Goal: Communication & Community: Answer question/provide support

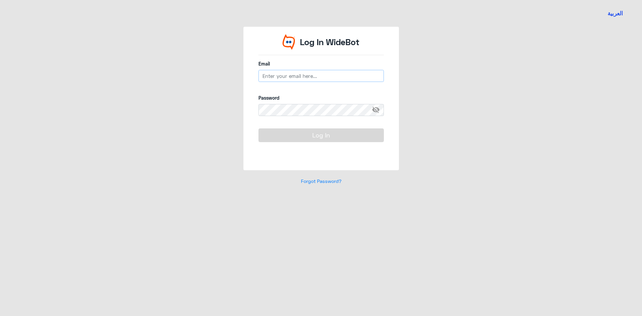
type input "B_malotaibi@dallah-hospital.com"
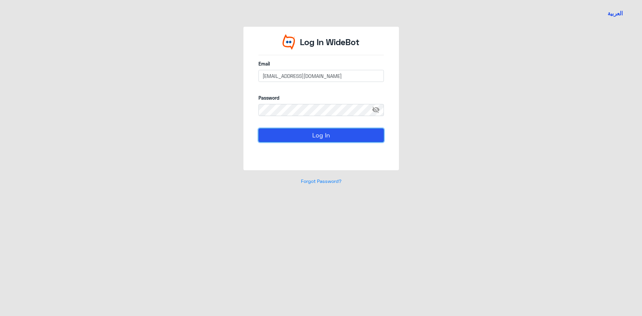
click at [351, 135] on button "Log In" at bounding box center [320, 134] width 125 height 13
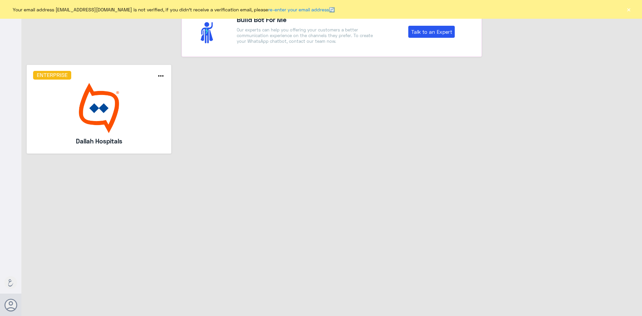
click at [628, 10] on button "×" at bounding box center [628, 9] width 7 height 7
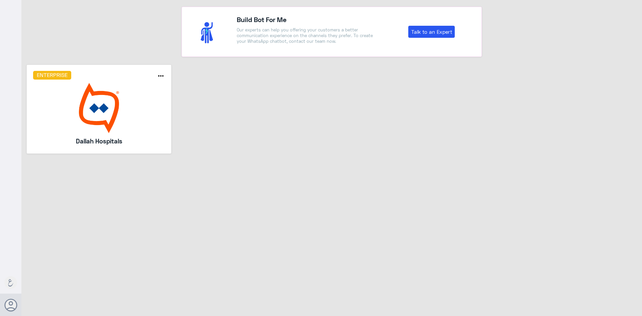
click at [106, 116] on img at bounding box center [99, 108] width 132 height 50
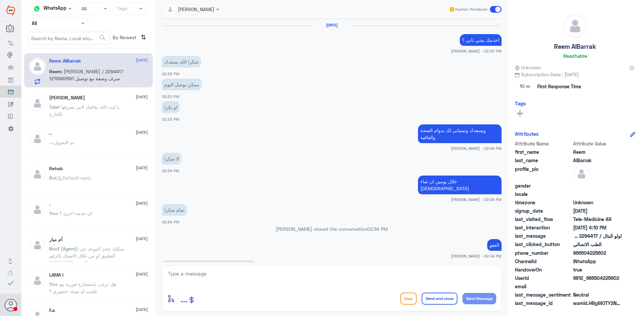
scroll to position [299, 0]
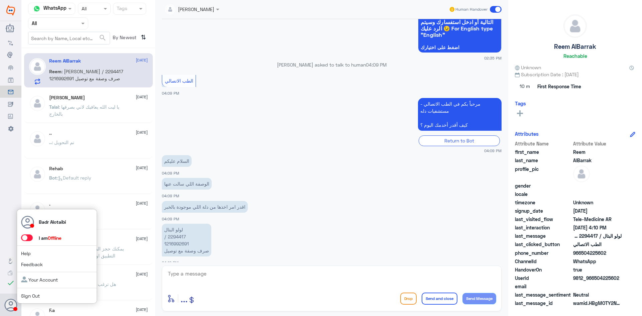
click at [25, 242] on div "Badr Alotaibi I am Offline Help Feedback Your Account Sign Out" at bounding box center [57, 256] width 80 height 95
click at [25, 236] on span at bounding box center [27, 237] width 12 height 7
click at [0, 0] on input "checkbox" at bounding box center [0, 0] width 0 height 0
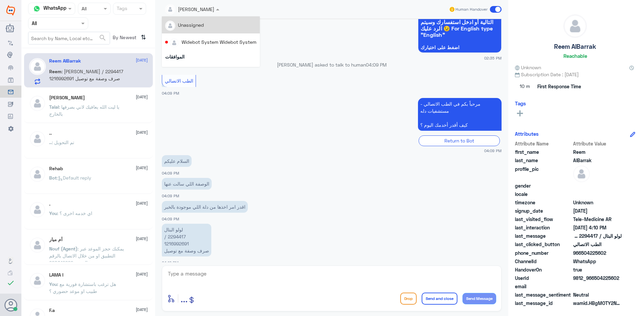
click at [217, 7] on span at bounding box center [218, 9] width 8 height 7
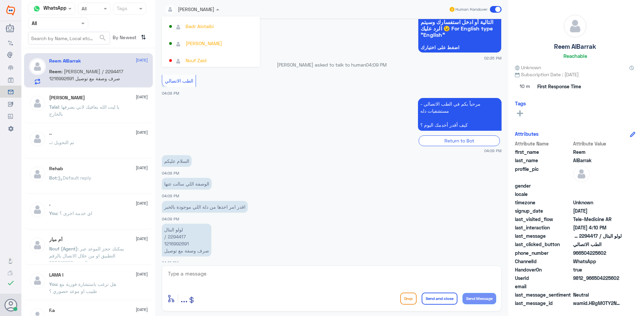
scroll to position [345, 0]
click at [218, 41] on div "عبدالكريم الموسى" at bounding box center [204, 40] width 36 height 7
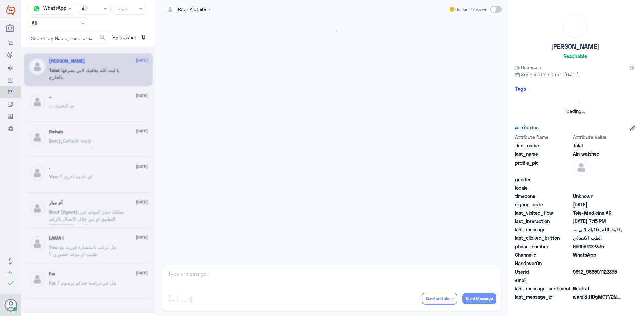
scroll to position [152, 0]
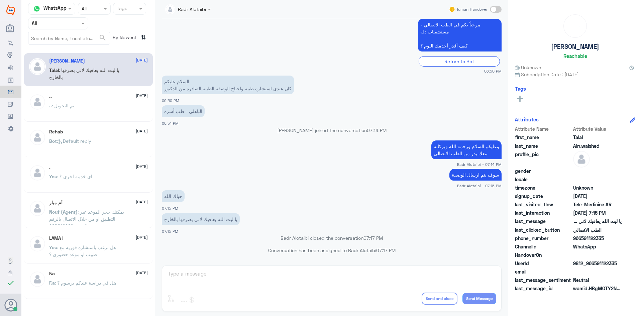
click at [120, 97] on div ".. 2 August" at bounding box center [98, 97] width 99 height 6
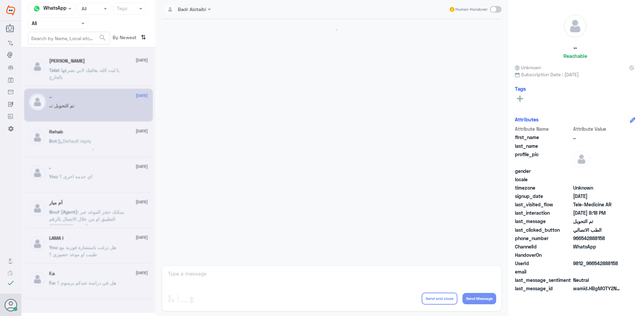
scroll to position [219, 0]
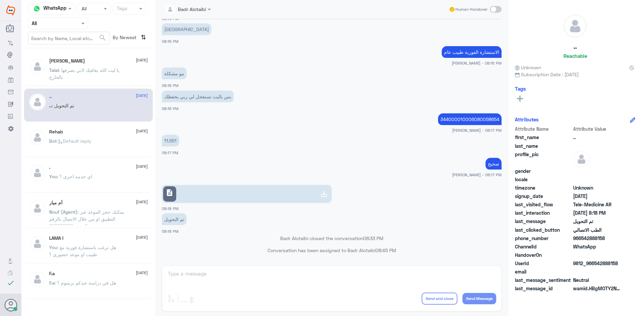
click at [110, 62] on div "Talal Alruwaished 5 August" at bounding box center [98, 61] width 99 height 6
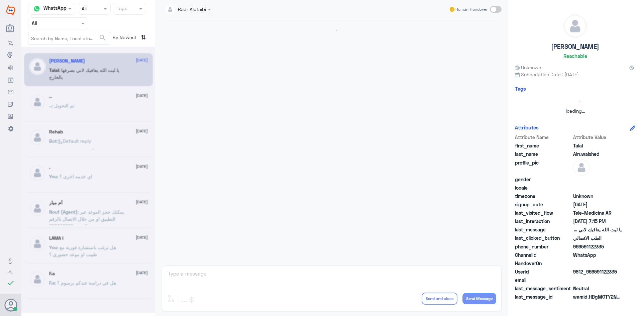
scroll to position [152, 0]
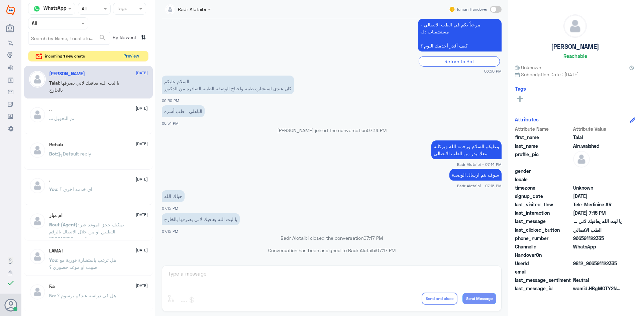
click at [133, 53] on button "Preview" at bounding box center [131, 56] width 21 height 10
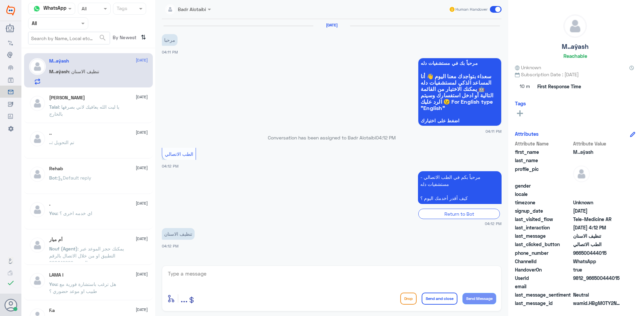
drag, startPoint x: 620, startPoint y: 279, endPoint x: 595, endPoint y: 280, distance: 25.7
click at [595, 280] on span "9812_966500444015" at bounding box center [597, 277] width 48 height 7
copy span "500444015"
click at [497, 11] on span at bounding box center [496, 9] width 12 height 7
click at [0, 0] on input "checkbox" at bounding box center [0, 0] width 0 height 0
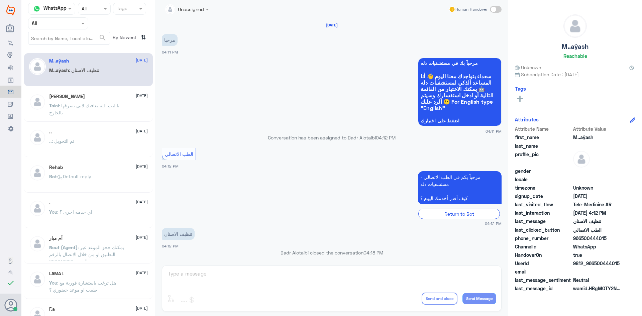
scroll to position [3, 0]
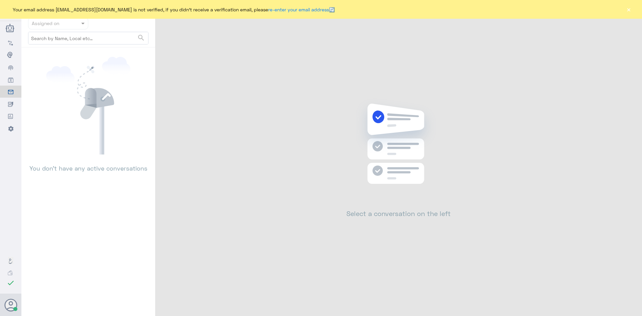
click at [630, 11] on button "×" at bounding box center [628, 9] width 7 height 7
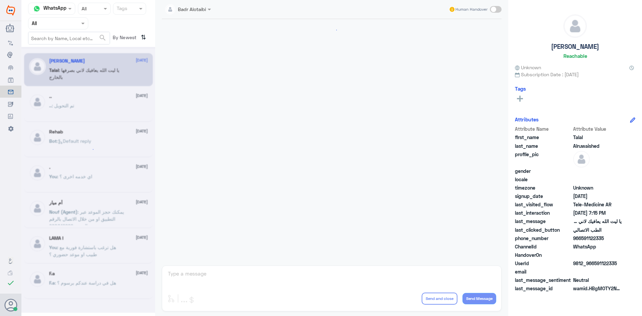
scroll to position [152, 0]
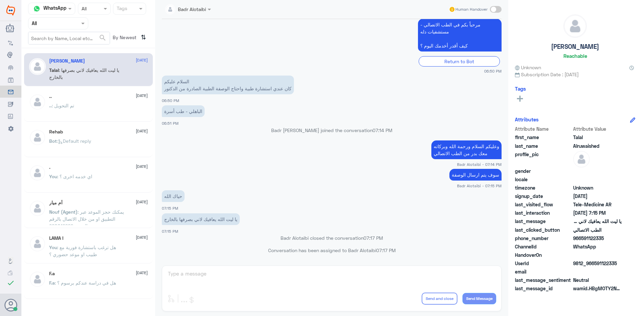
click at [73, 31] on nav "Channel WhatsApp Status × All Tags Agent Filter All search By Newest ⇅" at bounding box center [88, 25] width 134 height 45
click at [73, 27] on div "Agent Filter All" at bounding box center [58, 23] width 60 height 12
click at [74, 52] on div "Unassigned" at bounding box center [58, 52] width 60 height 15
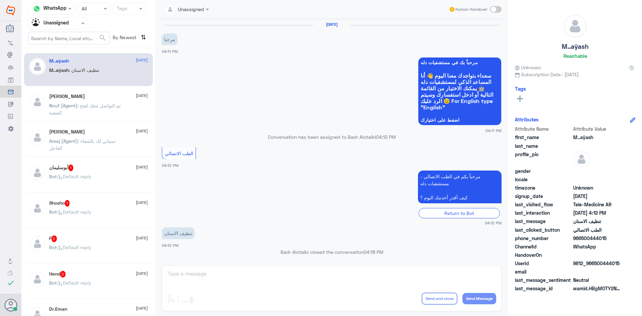
scroll to position [0, 0]
click at [123, 114] on p "Nouf (Agent) : تم التواصل معك لفتح كشفية" at bounding box center [86, 110] width 75 height 17
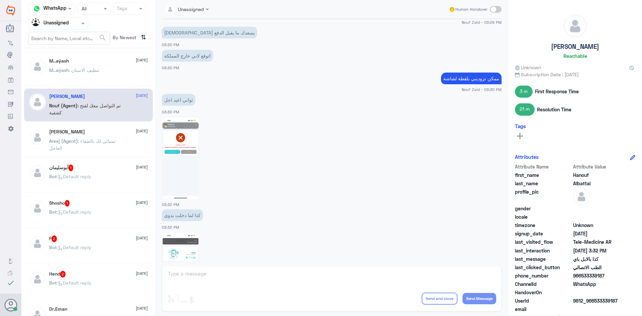
scroll to position [302, 0]
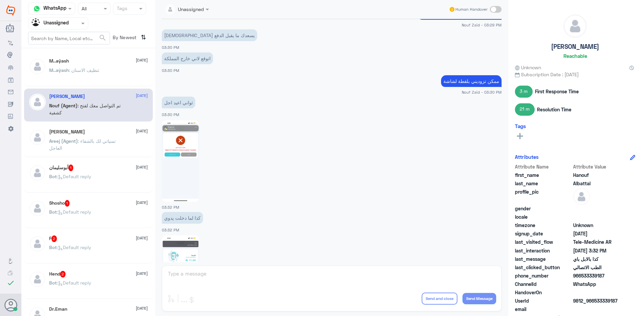
click at [191, 142] on img at bounding box center [180, 160] width 37 height 81
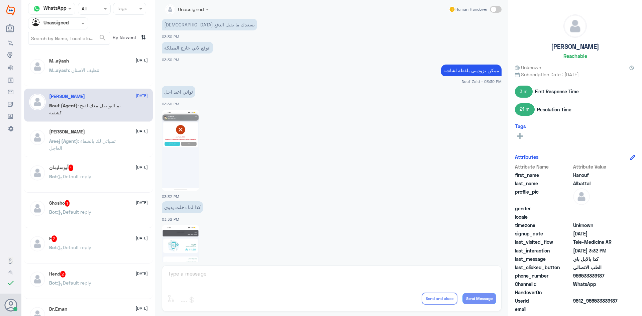
scroll to position [336, 0]
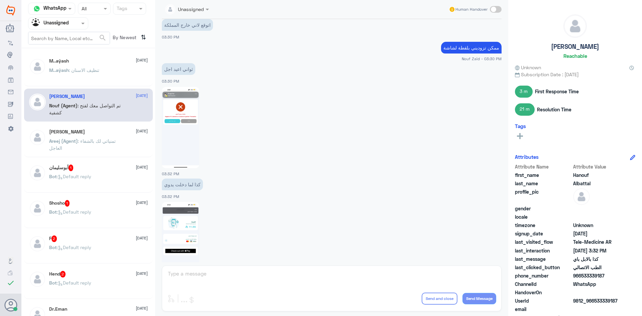
click at [184, 231] on img at bounding box center [180, 242] width 37 height 81
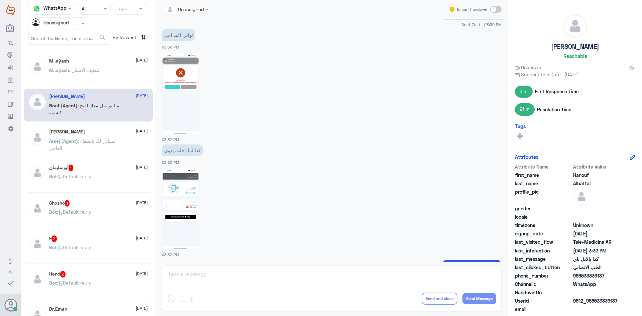
scroll to position [403, 0]
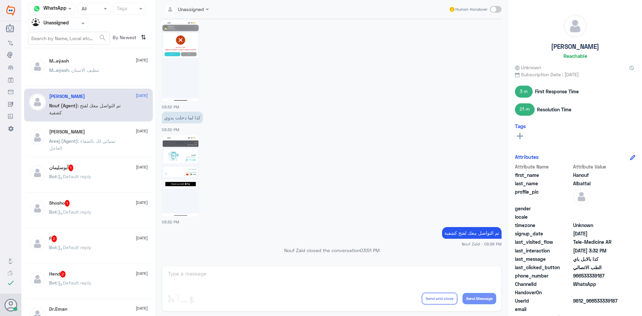
click at [107, 135] on div "Ali 31 August Areej (Agent) : تمنياتي لك بالشفاء العاجل" at bounding box center [98, 141] width 99 height 25
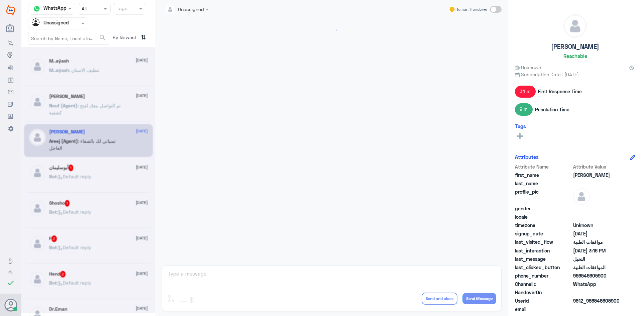
scroll to position [313, 0]
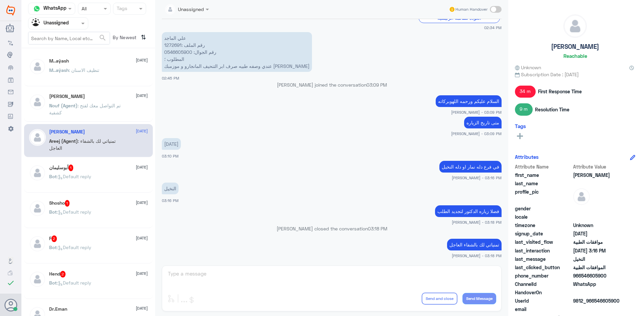
click at [122, 175] on div "Bot : Default reply" at bounding box center [98, 181] width 99 height 15
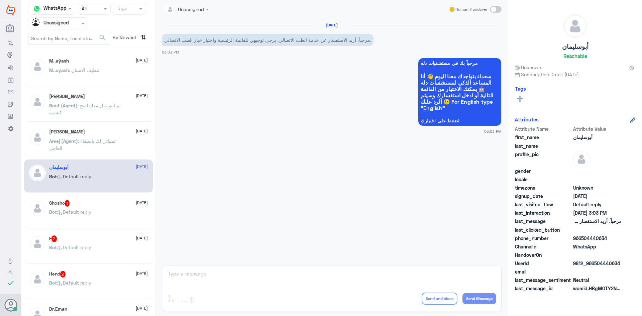
click at [113, 190] on div "أبوسليمان 31 August Bot : Default reply" at bounding box center [88, 175] width 129 height 33
click at [112, 201] on div "Shosho 1 31 August" at bounding box center [98, 203] width 99 height 7
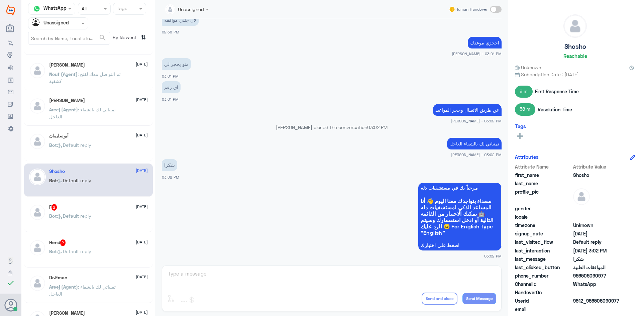
scroll to position [67, 0]
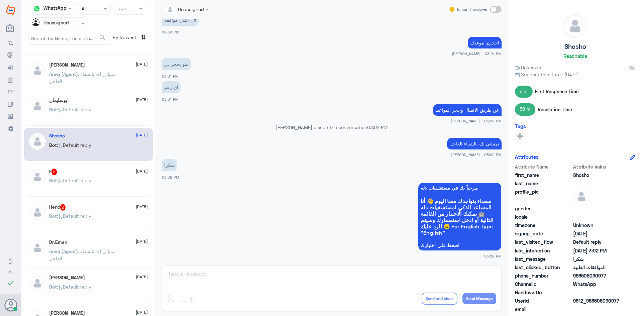
click at [104, 177] on div "F 2 31 August Bot : Default reply" at bounding box center [98, 180] width 99 height 25
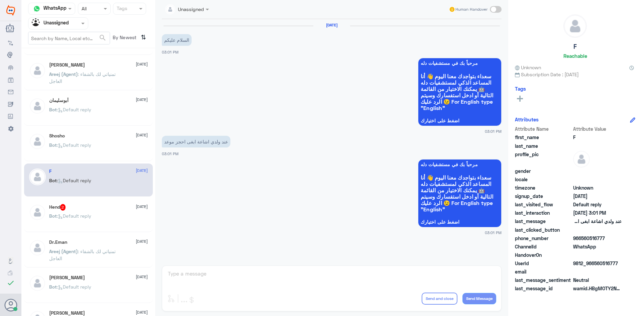
scroll to position [100, 0]
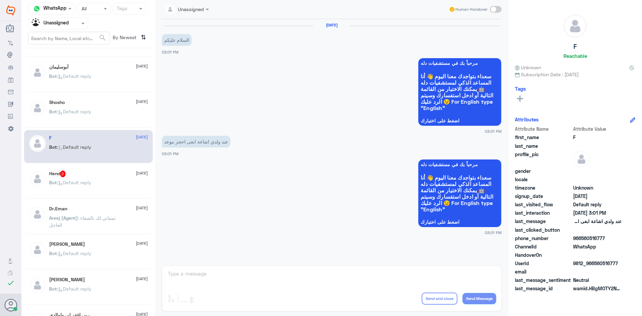
click at [101, 189] on div "Bot : Default reply" at bounding box center [98, 187] width 99 height 15
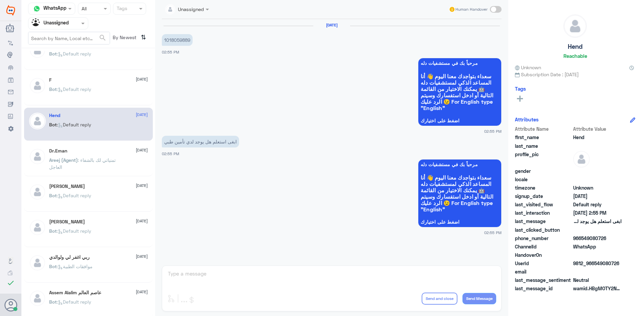
scroll to position [167, 0]
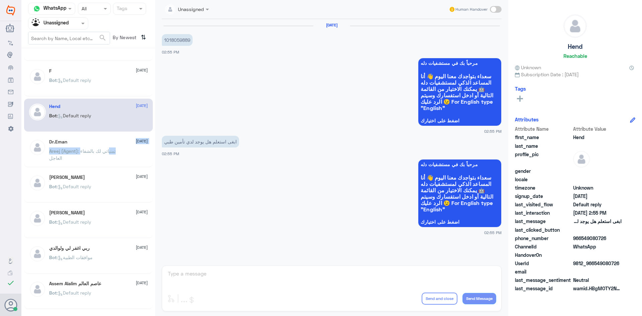
click at [110, 148] on div "Dr.Eman 31 August Areej (Agent) : تمنياتي لك بالشفاء العاجل" at bounding box center [98, 151] width 99 height 25
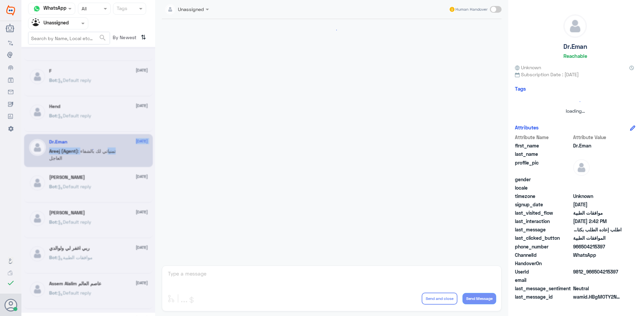
scroll to position [537, 0]
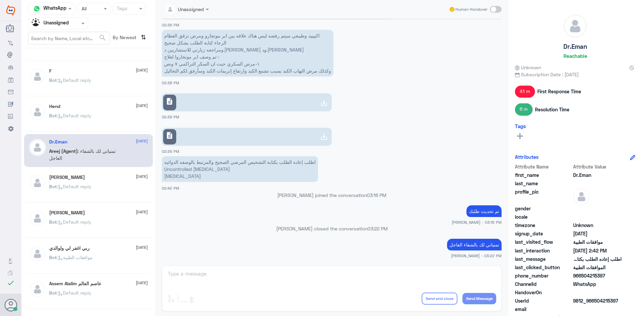
click at [127, 190] on div "Bot : Default reply" at bounding box center [98, 192] width 99 height 15
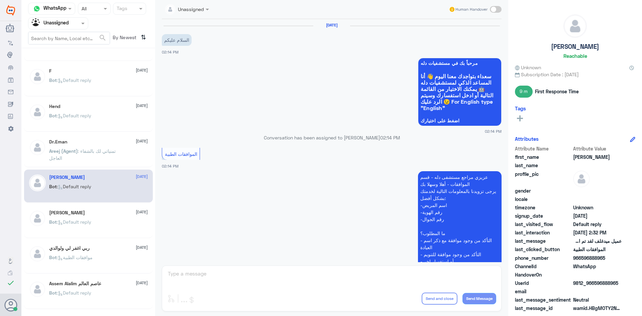
scroll to position [355, 0]
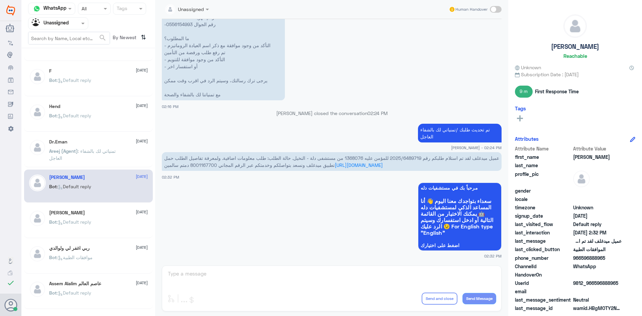
click at [117, 224] on div "Bot : Default reply" at bounding box center [98, 227] width 99 height 15
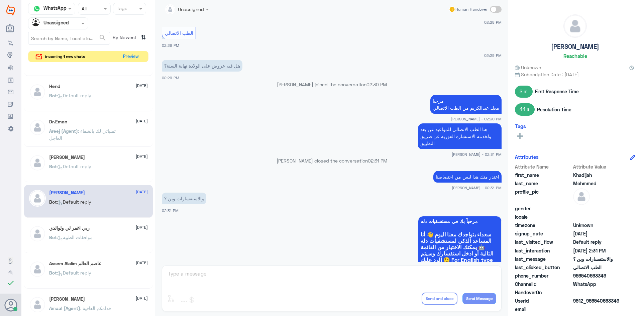
scroll to position [267, 0]
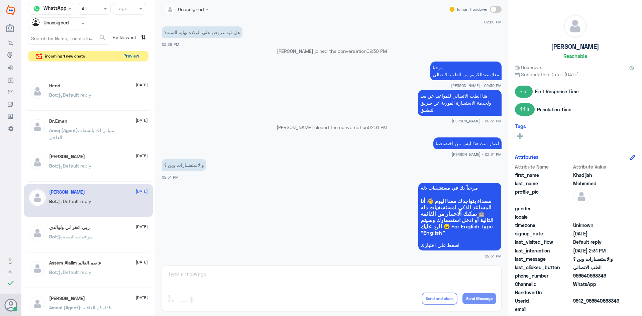
click at [121, 53] on button "Preview" at bounding box center [131, 56] width 21 height 10
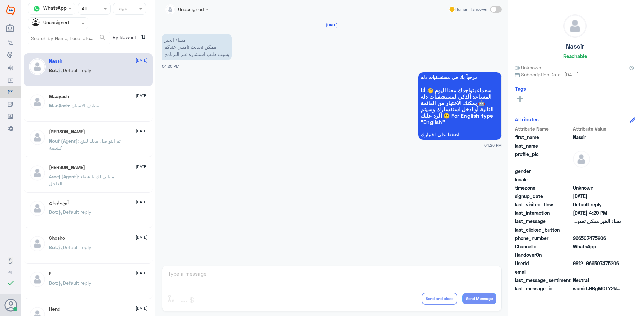
click at [438, 273] on div "Unassigned Human Handover 31 Aug 2025 مساء الخير ممكن تحديث تاميني عندكم بسبب ط…" at bounding box center [331, 159] width 353 height 318
click at [493, 5] on div "Human Handover" at bounding box center [475, 9] width 53 height 12
click at [494, 10] on span at bounding box center [496, 9] width 12 height 7
click at [0, 0] on input "checkbox" at bounding box center [0, 0] width 0 height 0
click at [298, 279] on div "Unassigned Human Handover 31 Aug 2025 مساء الخير ممكن تحديث تاميني عندكم بسبب ط…" at bounding box center [331, 159] width 353 height 318
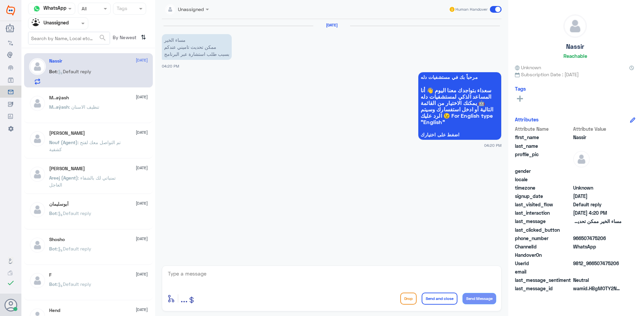
click at [330, 277] on textarea at bounding box center [331, 277] width 329 height 16
type textarea "L"
type textarea "ن"
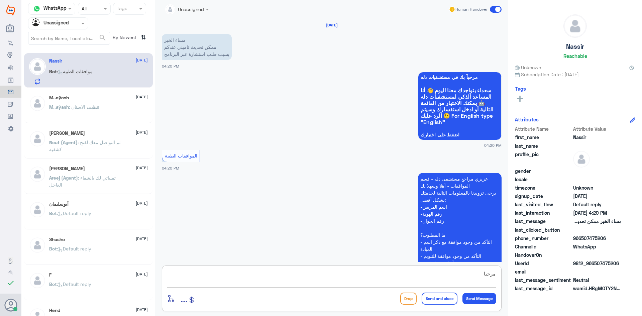
scroll to position [87, 0]
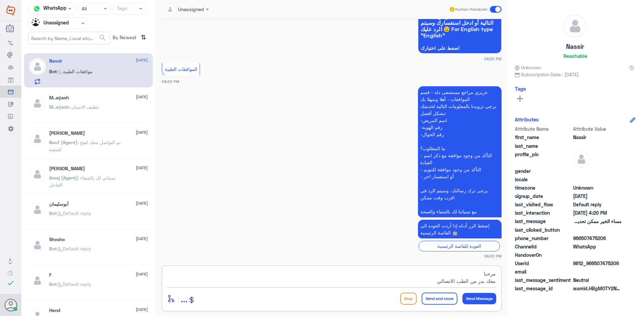
type textarea "مرحبا معك بدر من الطب الاتصالي"
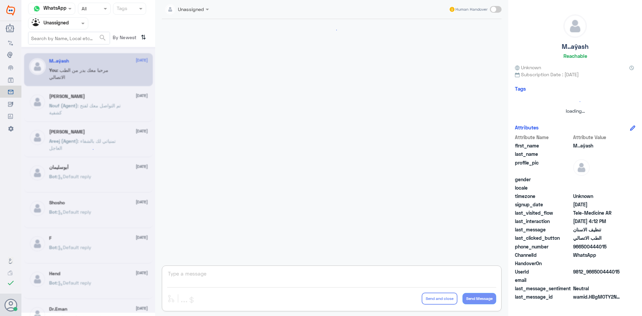
scroll to position [3, 0]
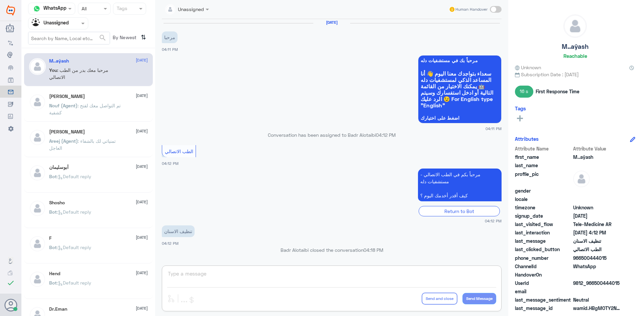
click at [73, 21] on div at bounding box center [57, 23] width 59 height 8
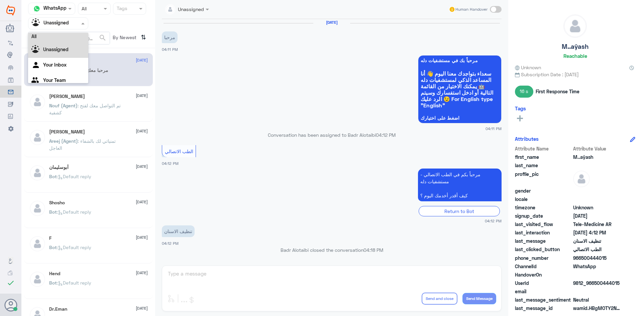
scroll to position [0, 0]
click at [67, 39] on div "All" at bounding box center [58, 39] width 60 height 12
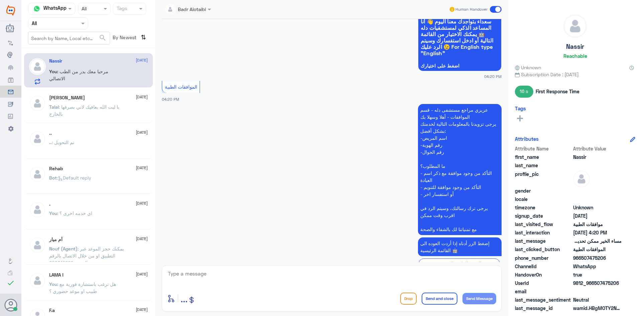
scroll to position [127, 0]
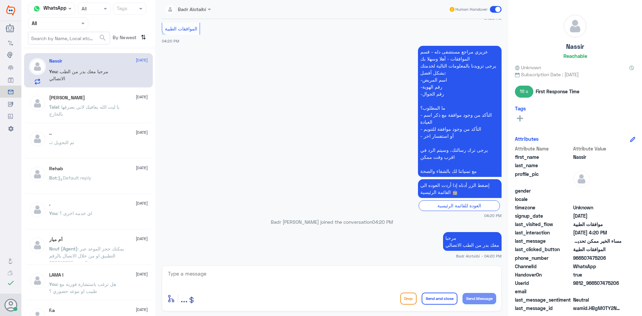
click at [337, 276] on textarea at bounding box center [331, 277] width 329 height 16
type textarea "ممكن تزودنا برقم الهوية او الملف من فضلك"
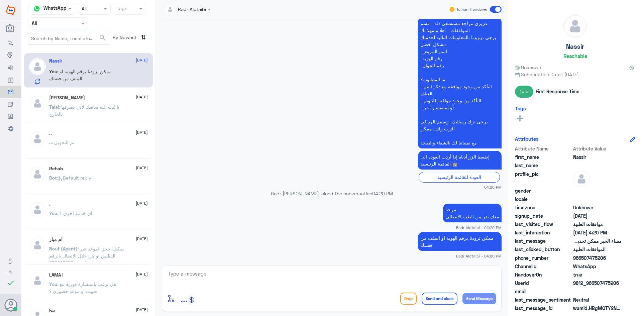
drag, startPoint x: 618, startPoint y: 282, endPoint x: 593, endPoint y: 284, distance: 25.2
click at [593, 284] on span "9812_966507475206" at bounding box center [597, 282] width 48 height 7
copy span "507475206"
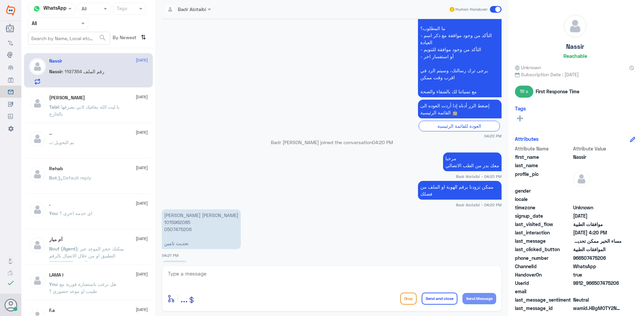
scroll to position [236, 0]
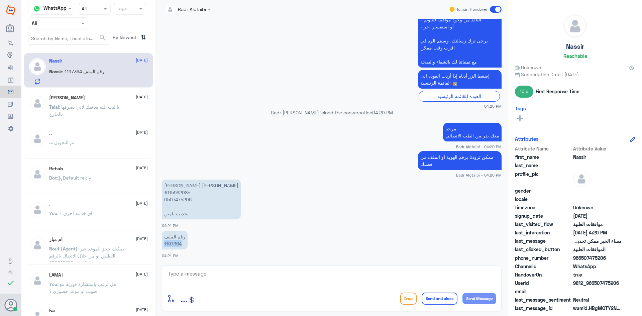
drag, startPoint x: 184, startPoint y: 244, endPoint x: 164, endPoint y: 246, distance: 19.1
click at [164, 246] on p "رقم الملف 1197364" at bounding box center [175, 240] width 26 height 19
copy p "1197364"
click at [303, 276] on textarea at bounding box center [331, 277] width 329 height 16
type textarea "ي"
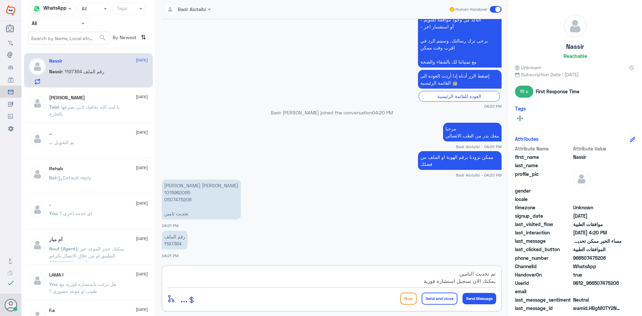
type textarea "تم تحديث التامين يمكنك الان تسجيل استشارة فورية"
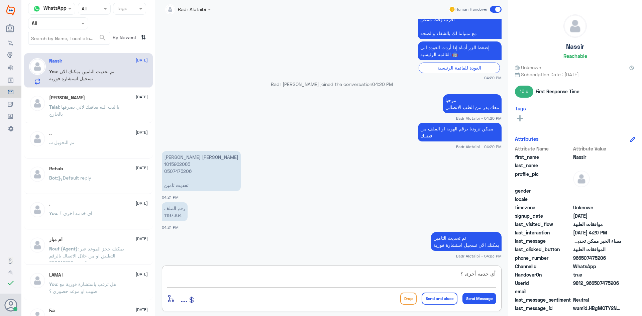
type textarea "أي خدمه أخرى ؟"
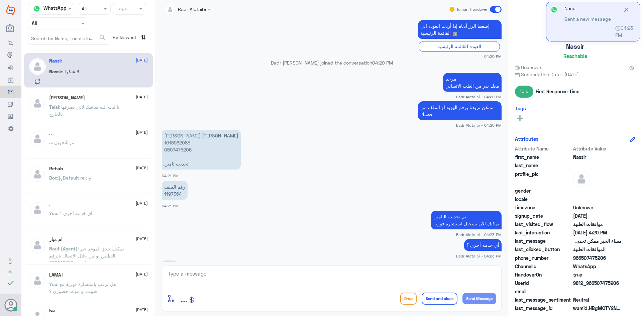
scroll to position [316, 0]
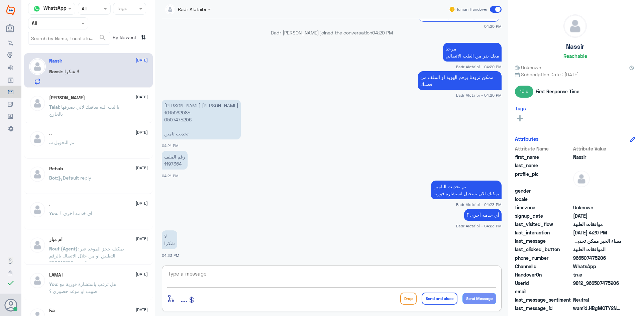
click at [313, 278] on textarea at bounding box center [331, 277] width 329 height 16
type textarea "العفو سعدنا بخدمتك"
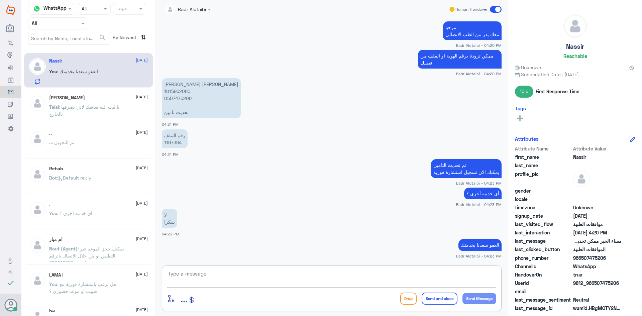
click at [493, 9] on span at bounding box center [496, 9] width 12 height 7
click at [0, 0] on input "checkbox" at bounding box center [0, 0] width 0 height 0
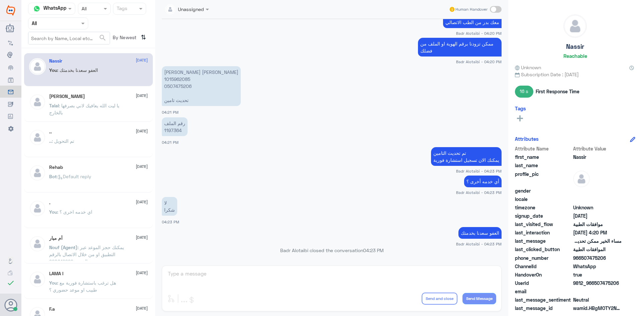
click at [495, 8] on span at bounding box center [496, 9] width 12 height 7
click at [0, 0] on input "checkbox" at bounding box center [0, 0] width 0 height 0
drag, startPoint x: 187, startPoint y: 7, endPoint x: 193, endPoint y: 14, distance: 9.5
click at [187, 7] on input "text" at bounding box center [179, 9] width 28 height 8
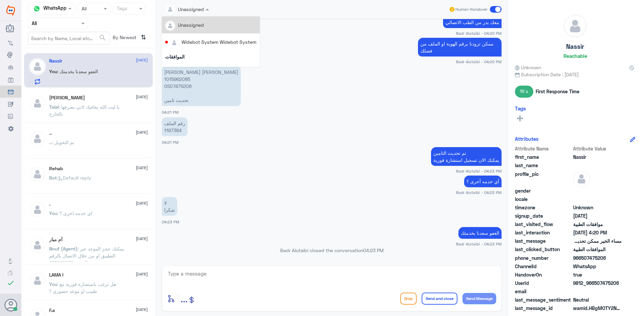
click at [291, 4] on div "Unassigned Unassigned Widebot System Widebot System الموافقات Amaal alknani Ahl…" at bounding box center [332, 9] width 340 height 12
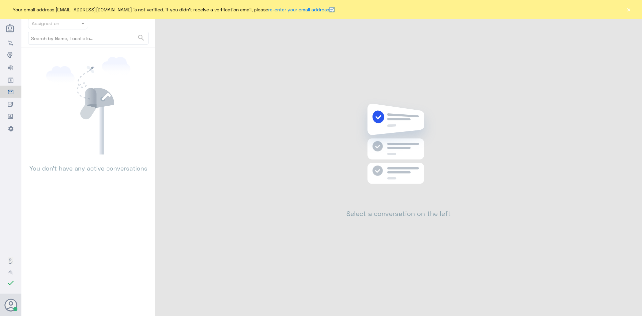
click at [627, 10] on button "×" at bounding box center [628, 9] width 7 height 7
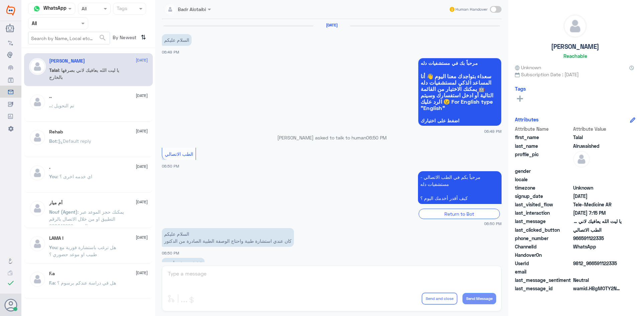
scroll to position [152, 0]
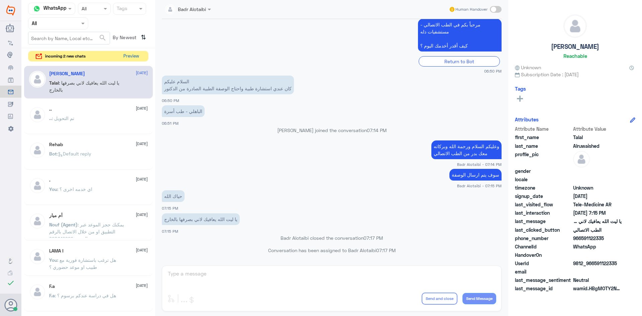
click at [126, 56] on button "Preview" at bounding box center [131, 56] width 21 height 10
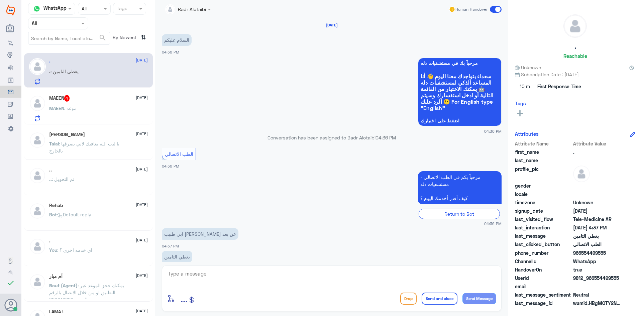
scroll to position [13, 0]
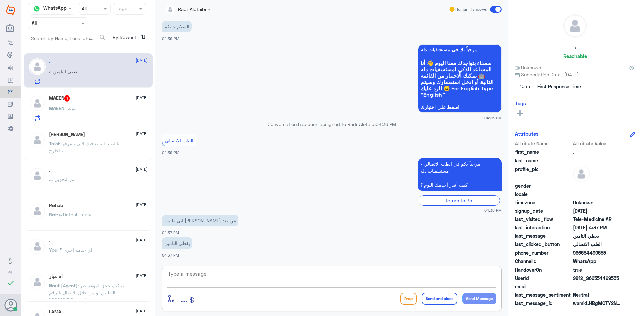
click at [244, 278] on textarea at bounding box center [331, 277] width 329 height 16
type textarea "L"
type textarea "مرحبا معك بدر من الطب الاتصالي"
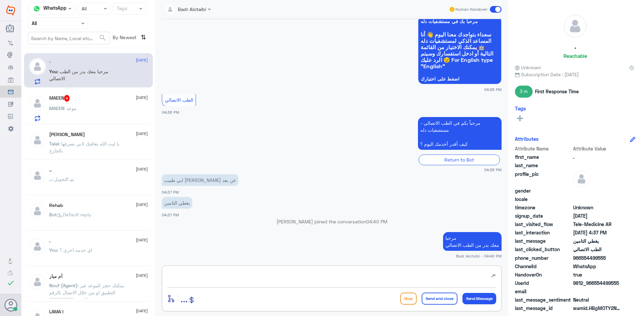
type textarea "ي"
type textarea "زودنا برقم الهوية او الملف من فضلك"
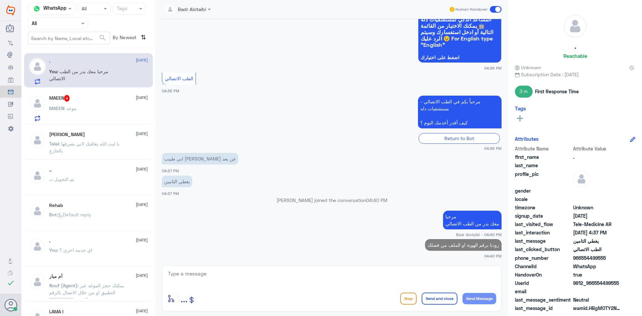
click at [68, 97] on span "4" at bounding box center [67, 98] width 6 height 7
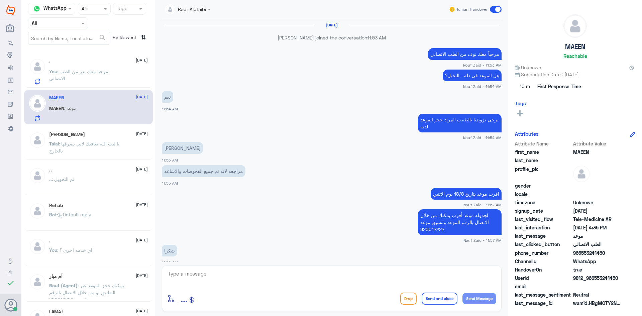
scroll to position [297, 0]
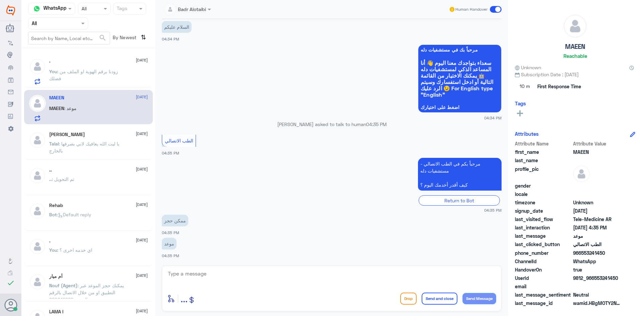
click at [109, 77] on p "You : زودنا برقم الهوية او الملف من فضلك" at bounding box center [86, 76] width 75 height 17
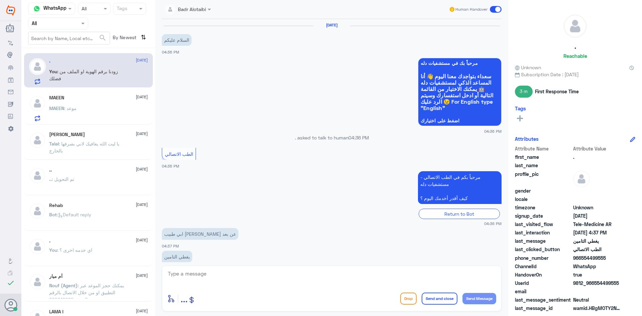
scroll to position [75, 0]
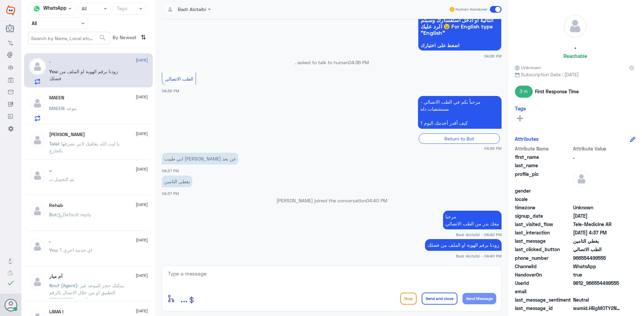
drag, startPoint x: 623, startPoint y: 282, endPoint x: 594, endPoint y: 282, distance: 28.8
click at [594, 282] on div "UserId 9812_966554499555" at bounding box center [575, 283] width 120 height 8
copy span "554499555"
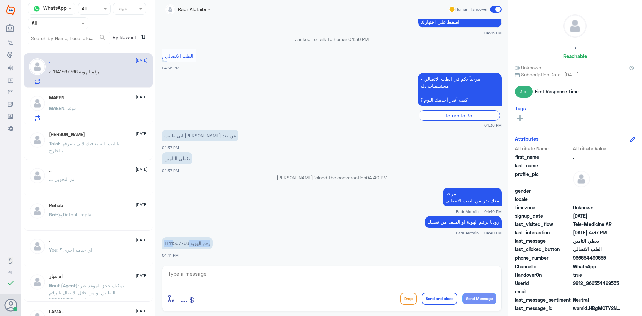
drag, startPoint x: 188, startPoint y: 243, endPoint x: 172, endPoint y: 245, distance: 15.5
click at [172, 245] on p "رقم الهوية 1141567766" at bounding box center [187, 243] width 51 height 12
click at [173, 244] on p "رقم الهوية 1141567766" at bounding box center [187, 243] width 51 height 12
click at [184, 274] on textarea at bounding box center [331, 277] width 329 height 16
drag, startPoint x: 199, startPoint y: 274, endPoint x: 166, endPoint y: 275, distance: 32.4
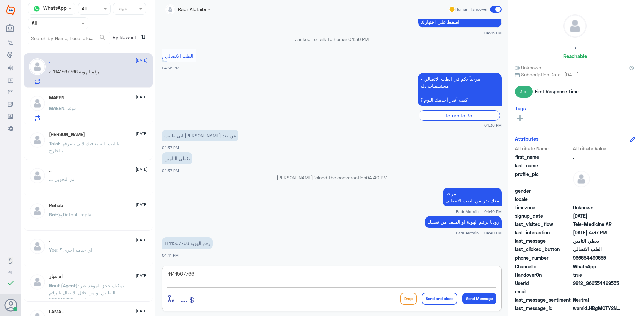
click at [166, 275] on div "1141567766 enter flow name ... Drop Send and close Send Message" at bounding box center [332, 288] width 340 height 46
type textarea "1141567766"
type textarea "سوف يتم التواصل معك من قبل الطبيب"
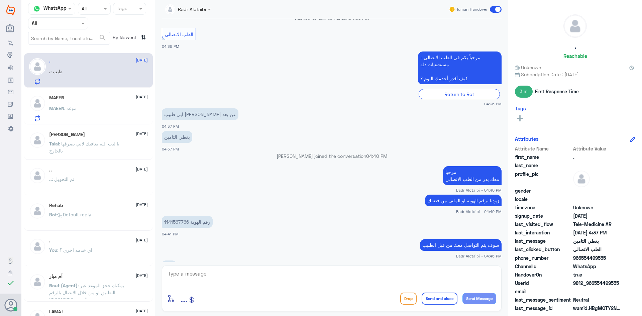
scroll to position [142, 0]
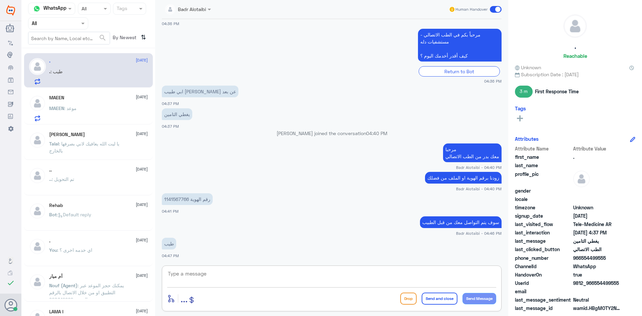
click at [276, 274] on textarea at bounding box center [331, 277] width 329 height 16
click at [285, 278] on textarea at bounding box center [331, 277] width 329 height 16
type textarea "سعدنا بخدمتك تمانينا لك دوام الصحة والعافية"
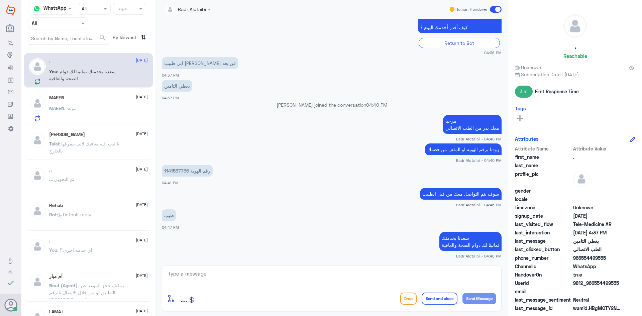
click at [496, 9] on span at bounding box center [496, 9] width 12 height 7
click at [0, 0] on input "checkbox" at bounding box center [0, 0] width 0 height 0
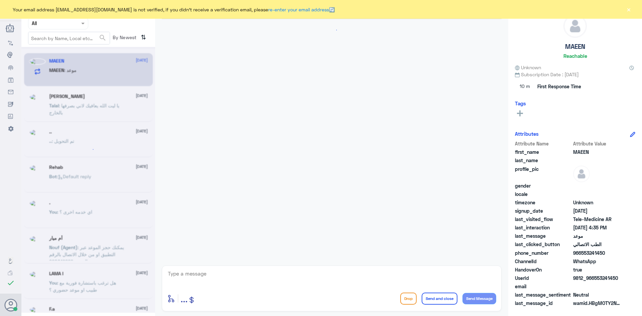
click at [628, 10] on button "×" at bounding box center [628, 9] width 7 height 7
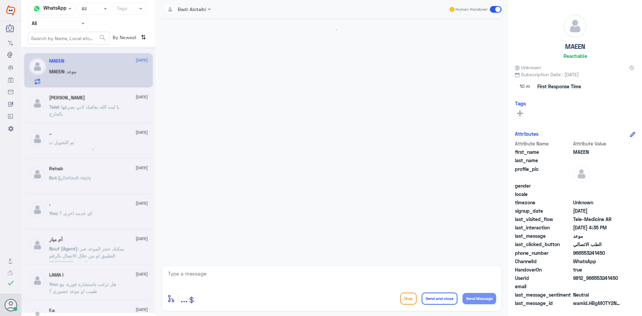
scroll to position [297, 0]
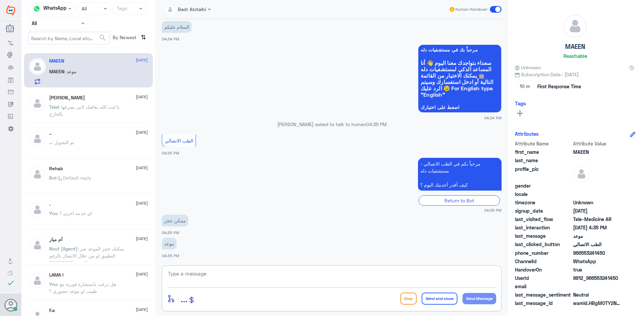
click at [278, 275] on textarea at bounding box center [331, 277] width 329 height 16
drag, startPoint x: 619, startPoint y: 279, endPoint x: 593, endPoint y: 280, distance: 25.4
click at [593, 280] on span "9812_966553241450" at bounding box center [597, 277] width 48 height 7
copy span "553241450"
click at [323, 275] on textarea at bounding box center [331, 277] width 329 height 16
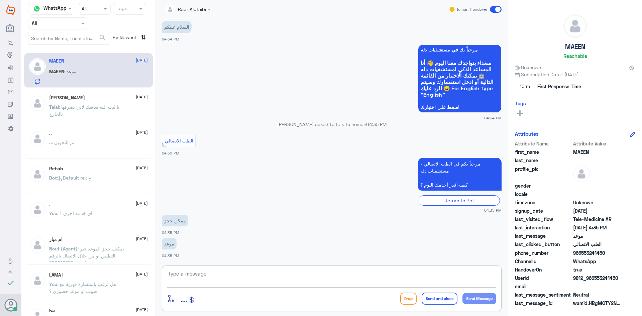
click at [304, 269] on textarea at bounding box center [331, 277] width 329 height 16
type textarea "مرحبا معك بدر من الطب الاتصالي"
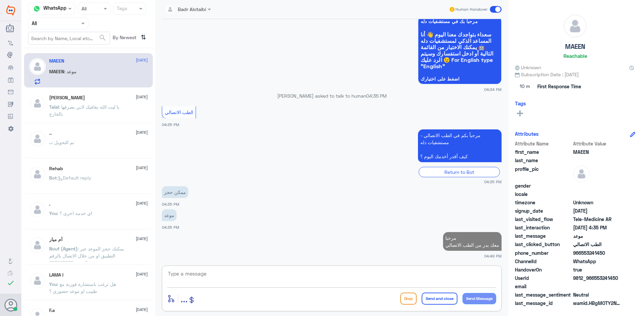
scroll to position [324, 0]
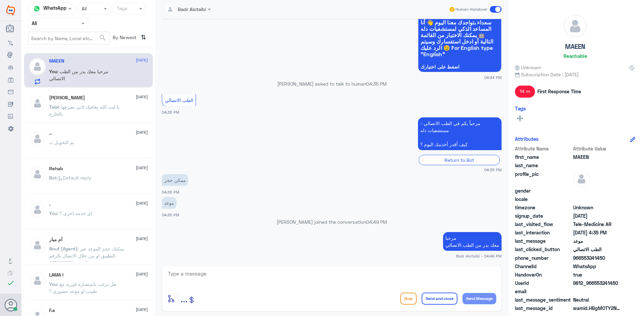
click at [372, 286] on div at bounding box center [331, 278] width 329 height 18
click at [368, 282] on textarea at bounding box center [331, 277] width 329 height 16
type textarea "كيف اقدر اساعدك ؟"
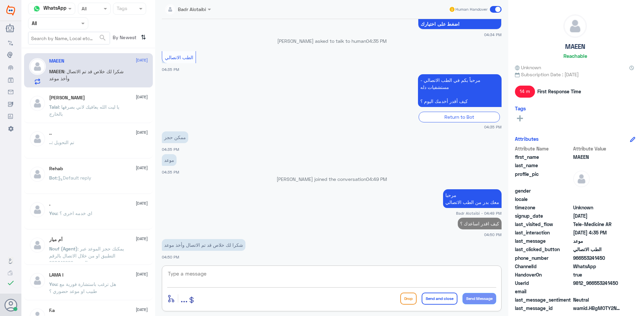
scroll to position [347, 0]
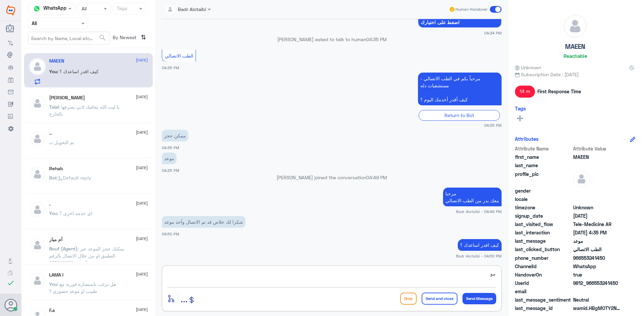
type textarea "م"
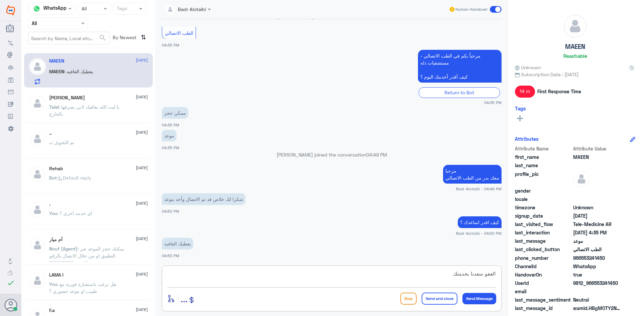
type textarea "العفو سعدنا بخدمتك"
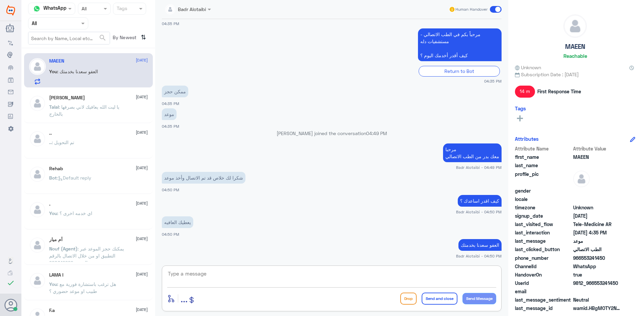
click at [495, 9] on span at bounding box center [496, 9] width 12 height 7
click at [0, 0] on input "checkbox" at bounding box center [0, 0] width 0 height 0
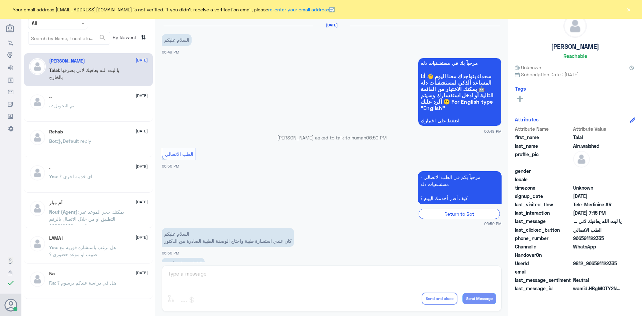
scroll to position [152, 0]
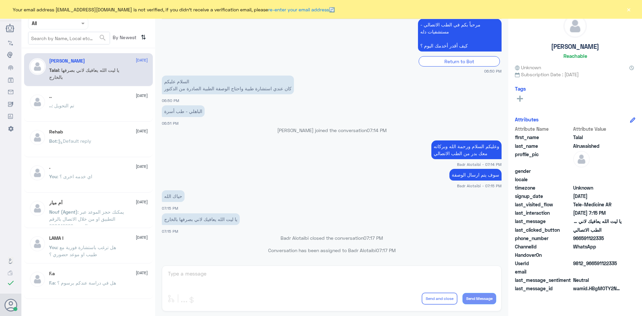
click at [630, 7] on button "×" at bounding box center [628, 9] width 7 height 7
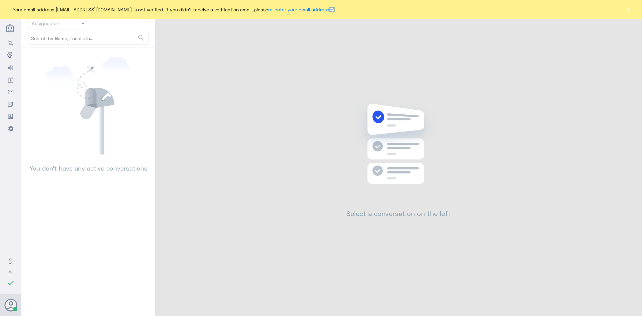
click at [624, 9] on div "Your email address [EMAIL_ADDRESS][DOMAIN_NAME] is not verified, if you didn't …" at bounding box center [321, 9] width 642 height 19
click at [628, 9] on button "×" at bounding box center [628, 9] width 7 height 7
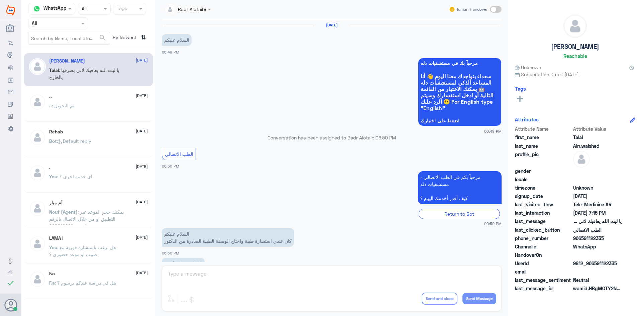
scroll to position [152, 0]
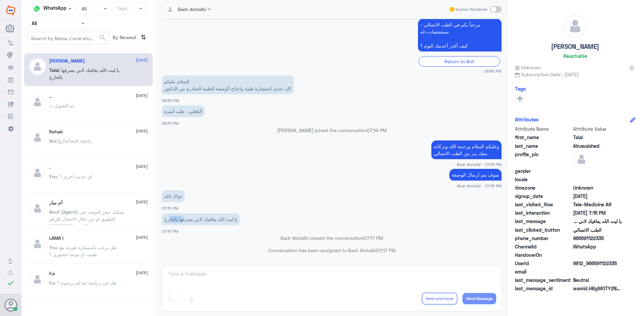
drag, startPoint x: 167, startPoint y: 217, endPoint x: 183, endPoint y: 218, distance: 15.4
click at [183, 218] on p "يا ليت الله يعافيك لاني بصرفها بالخارج" at bounding box center [201, 219] width 78 height 12
click at [164, 218] on p "يا ليت الله يعافيك لاني بصرفها بالخارج" at bounding box center [201, 219] width 78 height 12
drag, startPoint x: 164, startPoint y: 218, endPoint x: 186, endPoint y: 220, distance: 22.5
click at [186, 220] on p "يا ليت الله يعافيك لاني بصرفها بالخارج" at bounding box center [201, 219] width 78 height 12
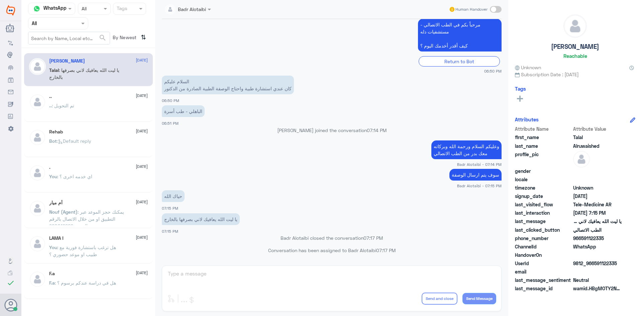
click at [180, 196] on p "حياك الله" at bounding box center [173, 196] width 23 height 12
click at [178, 196] on p "حياك الله" at bounding box center [173, 196] width 23 height 12
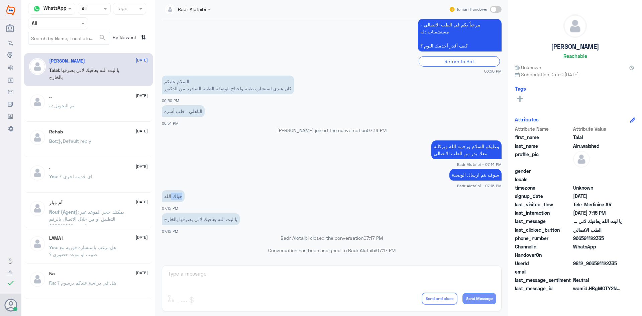
click at [178, 196] on p "حياك الله" at bounding box center [173, 196] width 23 height 12
click at [203, 188] on small "Badr Alotaibi - 07:15 PM" at bounding box center [332, 186] width 340 height 6
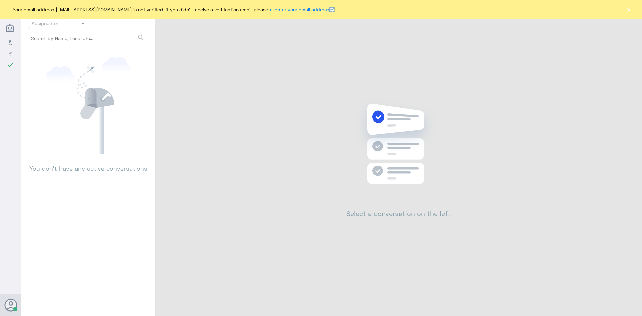
click at [630, 12] on button "×" at bounding box center [628, 9] width 7 height 7
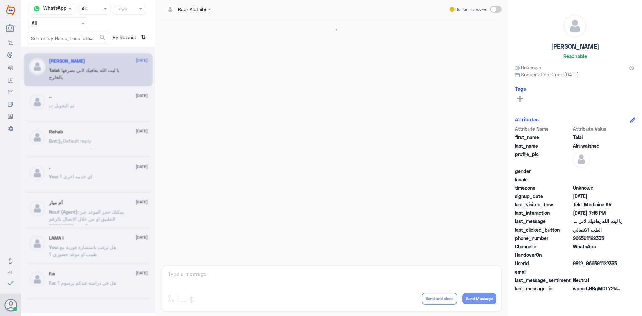
scroll to position [152, 0]
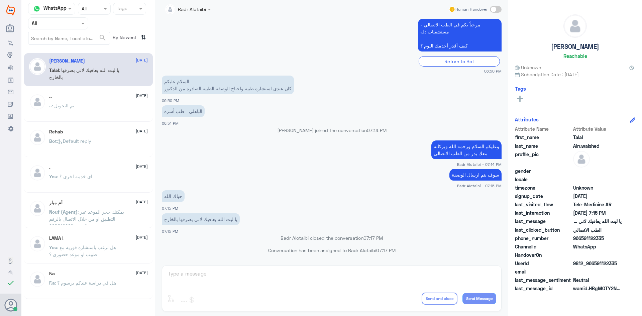
click at [75, 23] on div at bounding box center [57, 23] width 59 height 8
click at [66, 52] on b "Unassigned" at bounding box center [55, 52] width 25 height 6
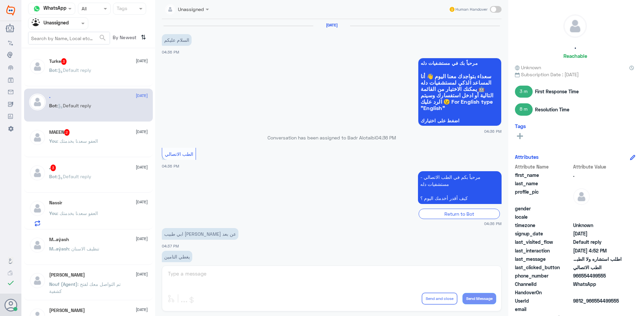
scroll to position [291, 0]
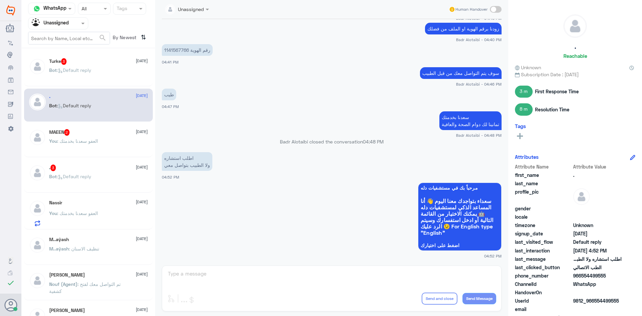
click at [86, 137] on p "You : العفو سعدنا بخدمتك" at bounding box center [73, 145] width 49 height 17
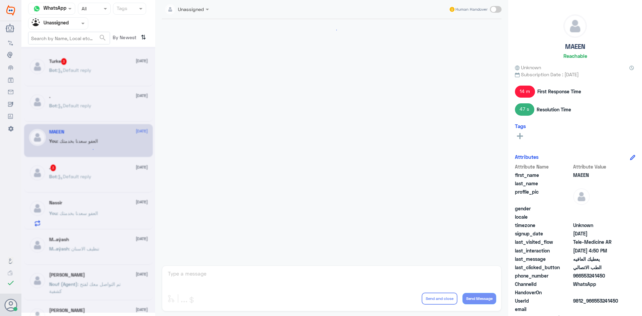
scroll to position [285, 0]
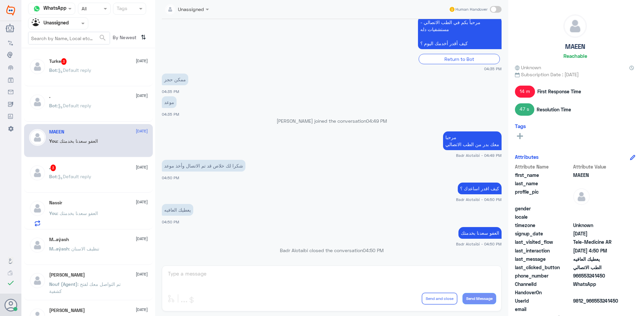
click at [107, 73] on div "Bot : Default reply" at bounding box center [98, 75] width 99 height 15
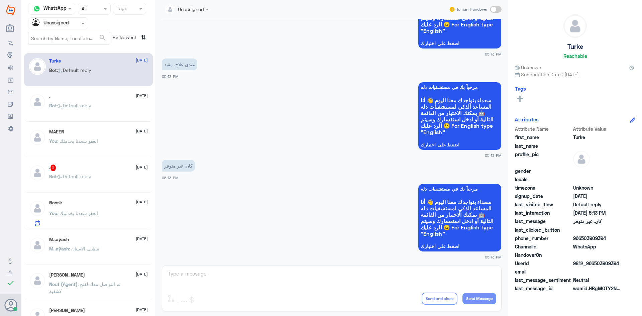
scroll to position [78, 0]
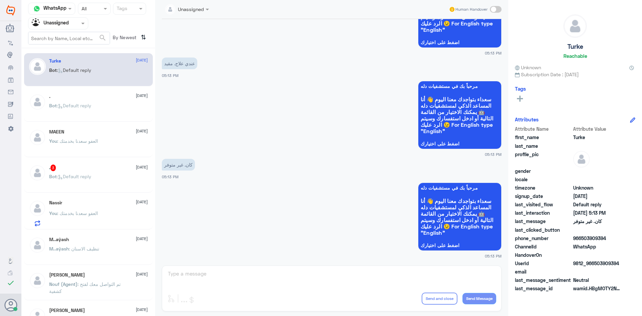
click at [100, 177] on div "Bot : Default reply" at bounding box center [98, 181] width 99 height 15
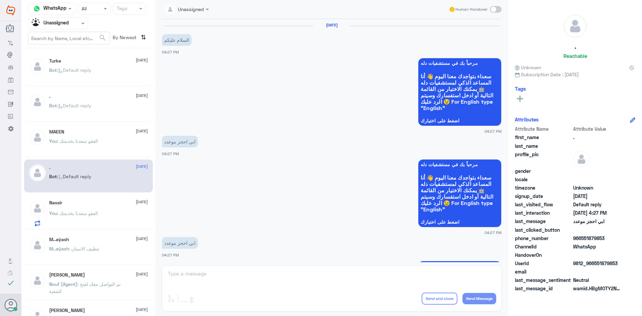
drag, startPoint x: 624, startPoint y: 263, endPoint x: 614, endPoint y: 265, distance: 10.2
click at [614, 265] on div "UserId 9812_966551879853" at bounding box center [575, 264] width 120 height 8
click at [616, 265] on span "9812_966551879853" at bounding box center [597, 263] width 48 height 7
drag, startPoint x: 620, startPoint y: 263, endPoint x: 594, endPoint y: 264, distance: 25.8
click at [594, 264] on span "9812_966551879853" at bounding box center [597, 263] width 48 height 7
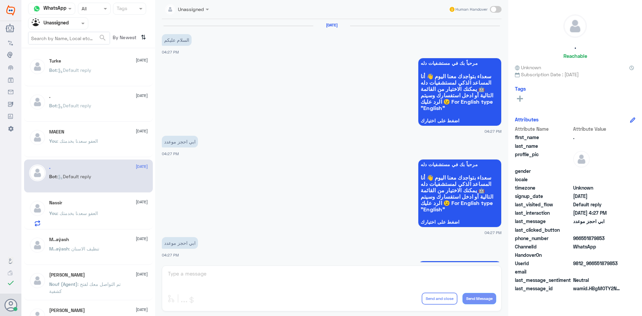
copy span "551879853"
click at [65, 26] on input "text" at bounding box center [50, 23] width 37 height 8
click at [49, 38] on div "All" at bounding box center [58, 39] width 60 height 12
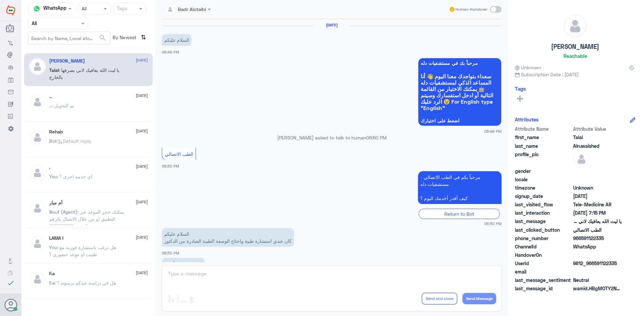
scroll to position [152, 0]
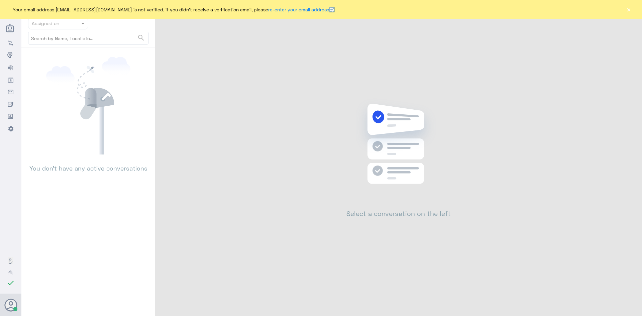
click at [627, 9] on button "×" at bounding box center [628, 9] width 7 height 7
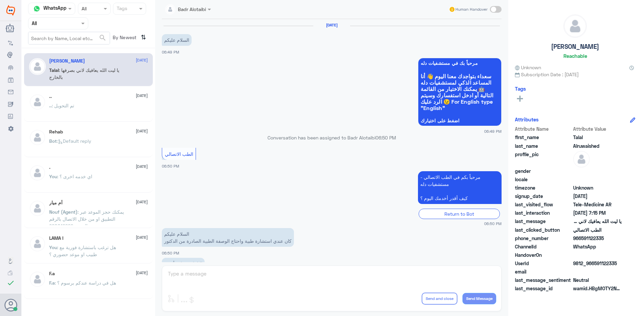
scroll to position [152, 0]
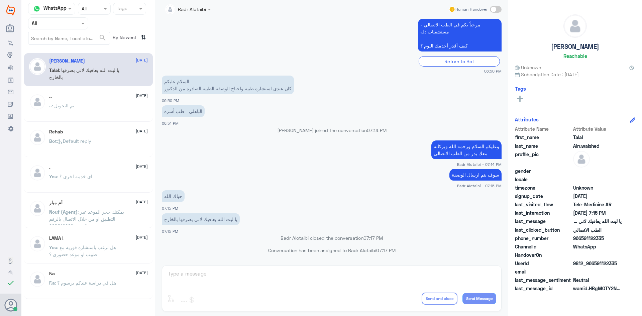
click at [65, 29] on div "Agent Filter All" at bounding box center [58, 23] width 60 height 12
click at [62, 47] on div "Unassigned" at bounding box center [58, 52] width 60 height 15
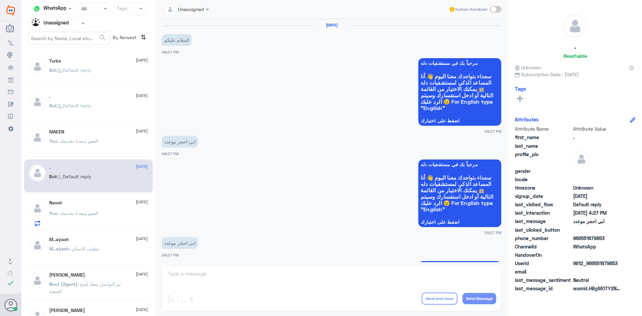
scroll to position [78, 0]
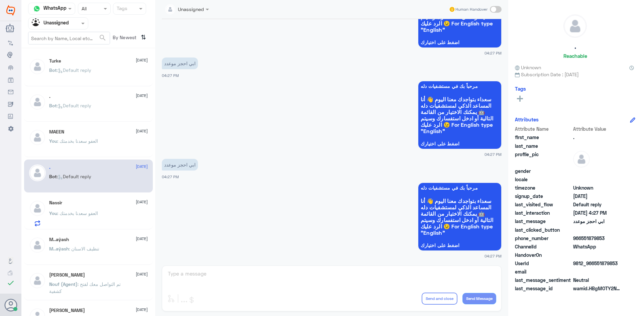
click at [107, 139] on div "You : العفو سعدنا بخدمتك" at bounding box center [98, 146] width 99 height 15
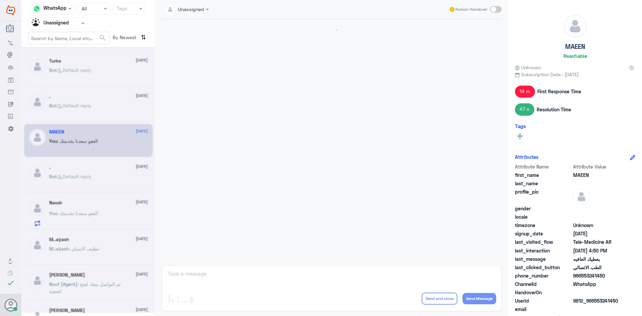
scroll to position [285, 0]
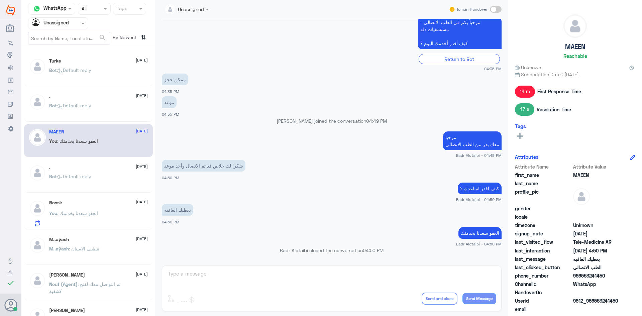
click at [117, 113] on div "Bot : Default reply" at bounding box center [98, 111] width 99 height 15
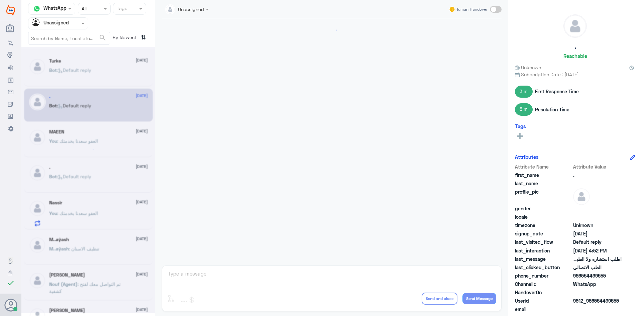
scroll to position [291, 0]
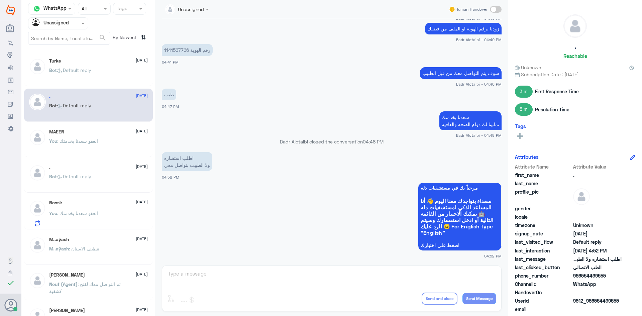
click at [116, 188] on div "Bot : Default reply" at bounding box center [98, 181] width 99 height 15
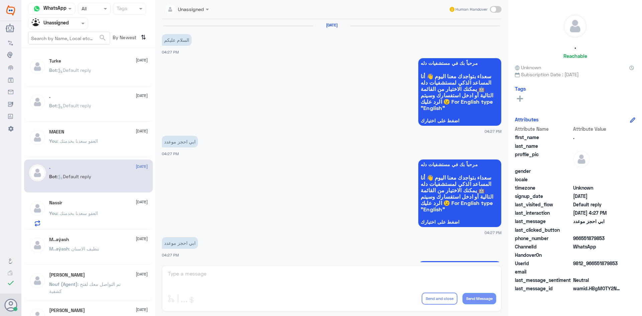
scroll to position [78, 0]
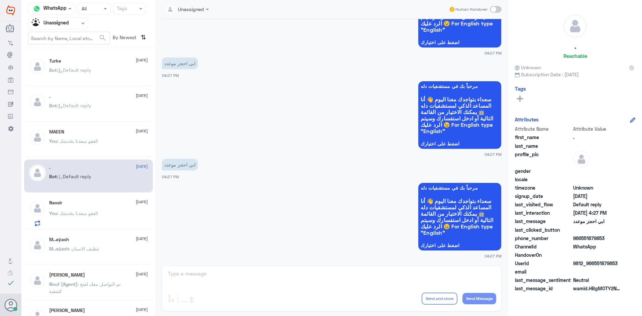
click at [108, 210] on div "Nassir 31 August You : العفو سعدنا بخدمتك" at bounding box center [98, 213] width 99 height 26
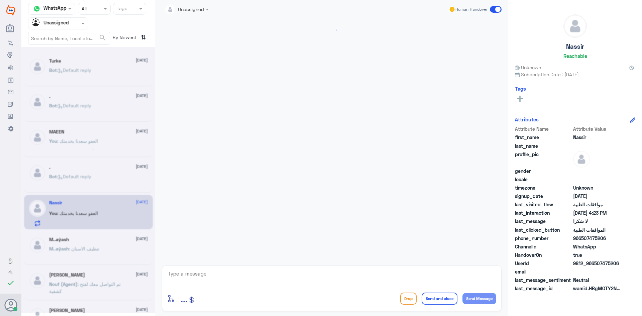
scroll to position [350, 0]
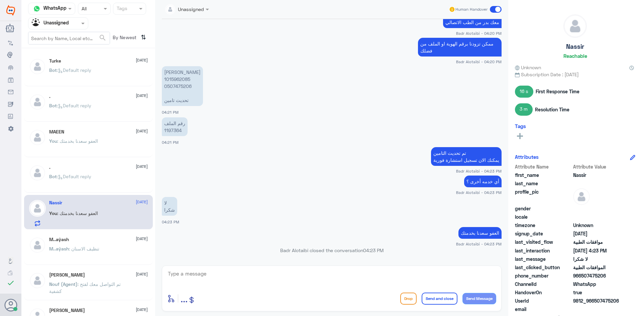
click at [94, 239] on div "M..aŷash 31 August" at bounding box center [98, 240] width 99 height 6
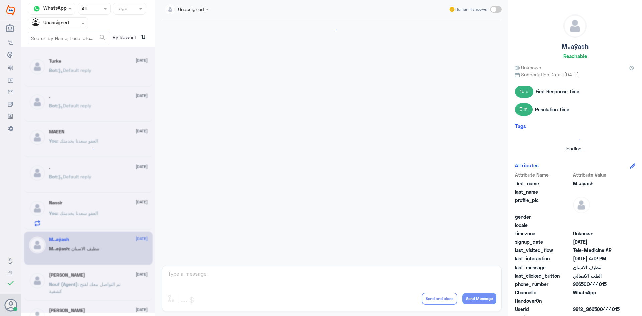
scroll to position [3, 0]
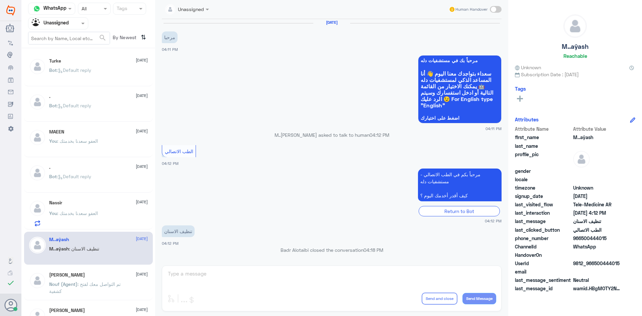
click at [98, 284] on span ": تم التواصل معك لفتح كشفية" at bounding box center [85, 287] width 72 height 13
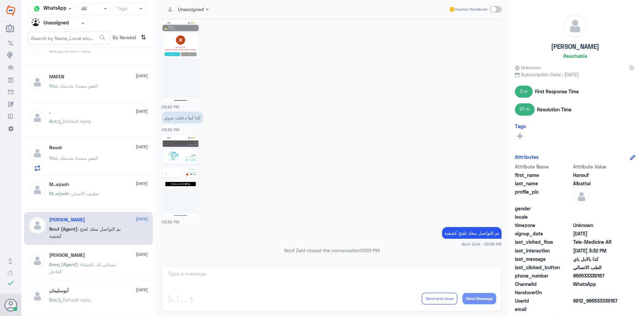
scroll to position [67, 0]
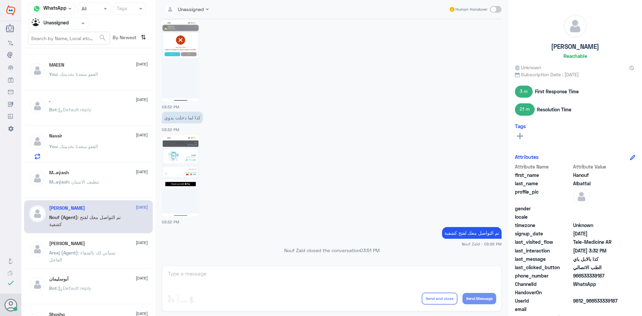
click at [112, 249] on p "Areej (Agent) : تمنياتي لك بالشفاء العاجل" at bounding box center [86, 257] width 75 height 17
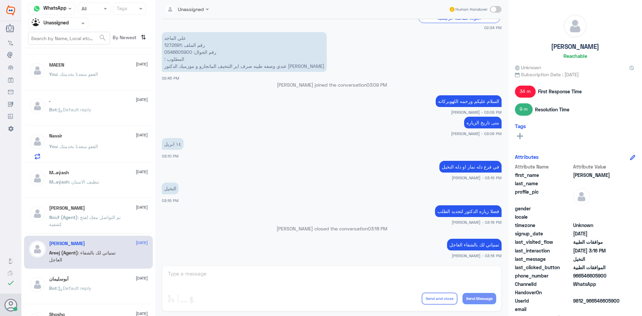
scroll to position [100, 0]
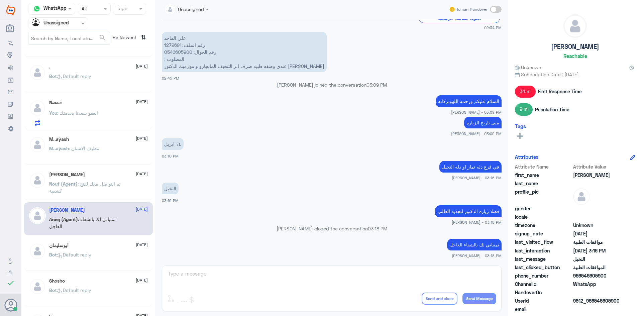
click at [136, 245] on span "[DATE]" at bounding box center [142, 245] width 12 height 6
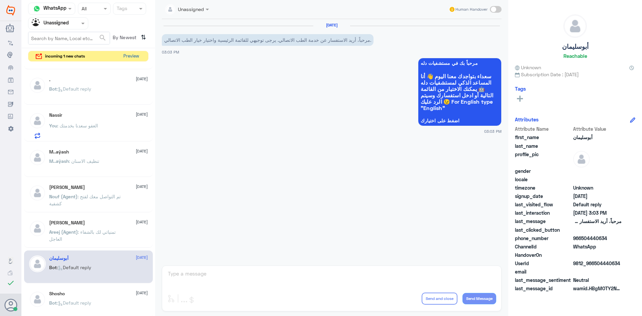
click at [134, 59] on button "Preview" at bounding box center [131, 56] width 21 height 10
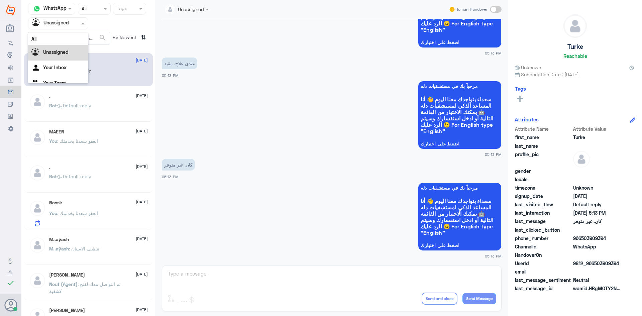
scroll to position [8, 0]
click at [83, 18] on div "Agent Filter Unassigned" at bounding box center [58, 23] width 60 height 12
click at [61, 42] on div "All" at bounding box center [58, 39] width 60 height 12
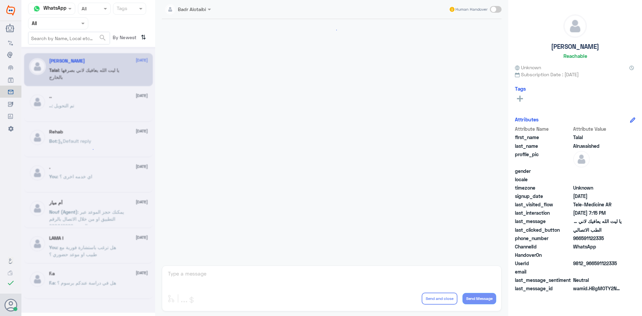
scroll to position [152, 0]
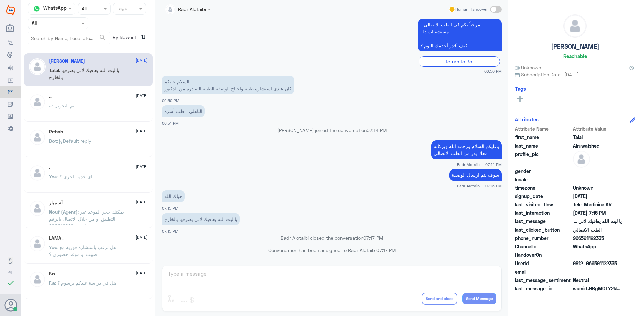
click at [387, 91] on app-msgs-text "السلام عليكم كان عندي استشارة طبية واحتاج الوصفة الطبية الصادرة من الدكتور" at bounding box center [332, 85] width 340 height 19
click at [70, 26] on div at bounding box center [57, 23] width 59 height 8
click at [69, 50] on b "Unassigned" at bounding box center [55, 52] width 25 height 6
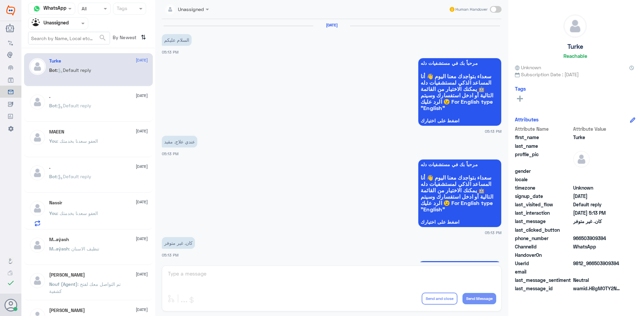
scroll to position [78, 0]
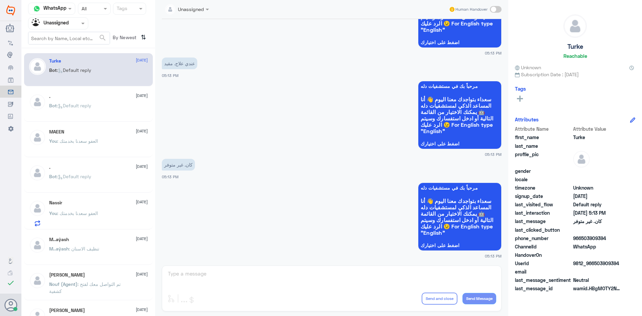
click at [100, 109] on div "Bot : Default reply" at bounding box center [98, 111] width 99 height 15
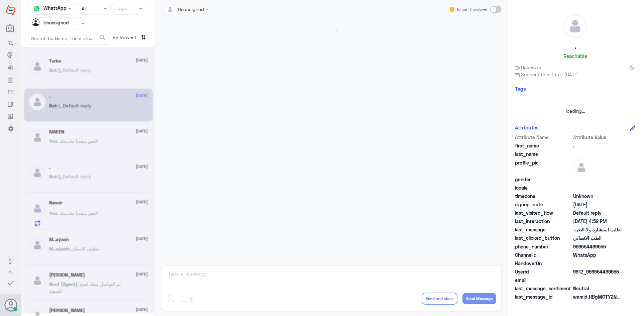
scroll to position [291, 0]
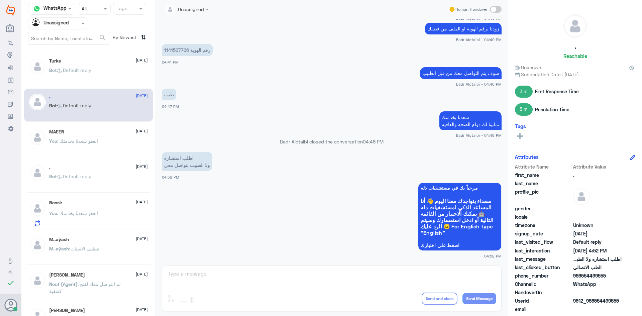
click at [106, 125] on div "MAEEN 31 August You : العفو سعدنا بخدمتك" at bounding box center [88, 140] width 129 height 33
click at [104, 129] on div "MAEEN 31 August" at bounding box center [98, 132] width 99 height 6
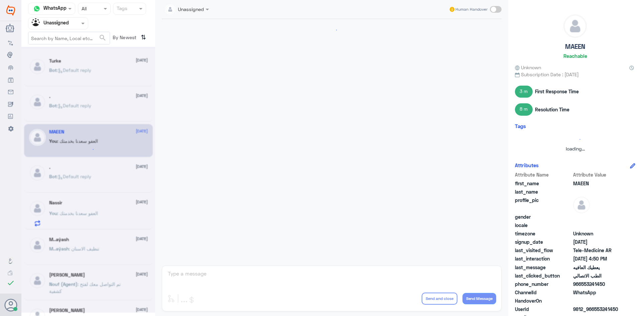
scroll to position [285, 0]
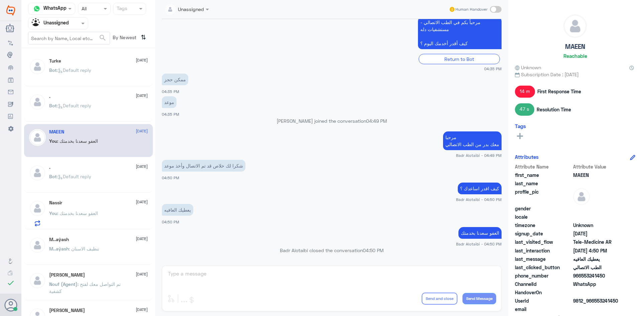
click at [106, 91] on div ". 31 August Bot : Default reply" at bounding box center [88, 105] width 129 height 33
click at [108, 55] on div "Turke 31 August Bot : Default reply" at bounding box center [88, 69] width 129 height 33
click at [76, 21] on div at bounding box center [57, 23] width 59 height 8
click at [69, 37] on div "All" at bounding box center [58, 39] width 60 height 12
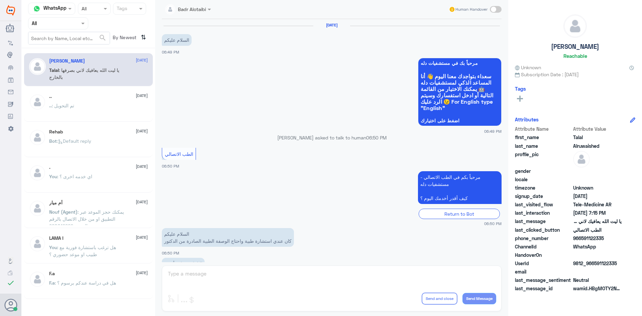
scroll to position [152, 0]
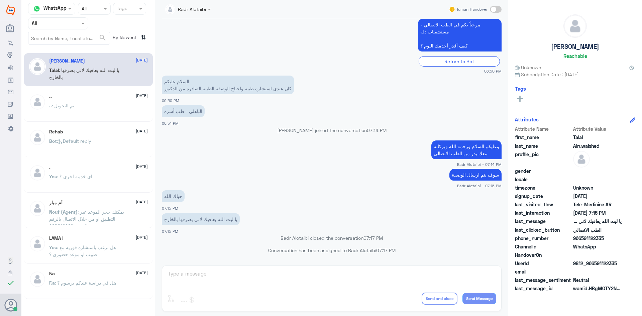
click at [419, 313] on div "Badr Alotaibi Human Handover 5 Aug 2025 السلام عليكم 06:49 PM مرحباً بك في مستش…" at bounding box center [331, 159] width 353 height 318
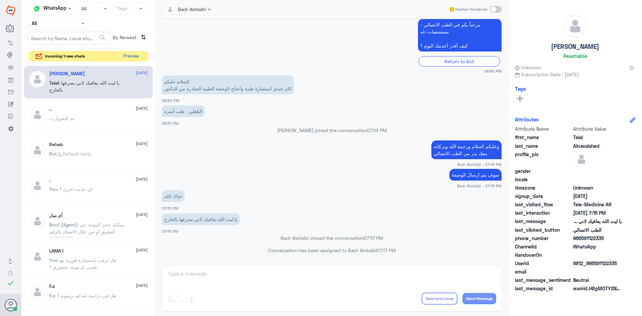
click at [131, 60] on button "Preview" at bounding box center [131, 56] width 21 height 10
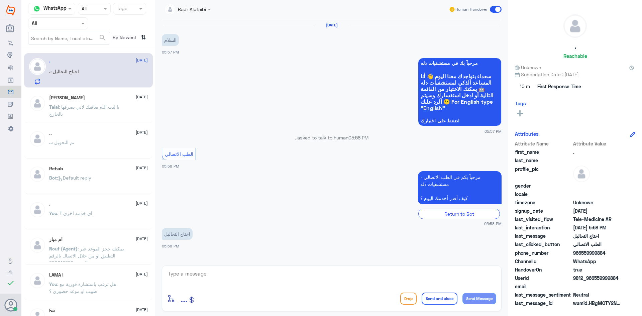
drag, startPoint x: 621, startPoint y: 278, endPoint x: 595, endPoint y: 278, distance: 25.4
click at [595, 278] on span "9812_966559999884" at bounding box center [597, 277] width 48 height 7
copy span "559999884"
click at [317, 289] on div "enter flow name ... Drop Send and close Send Message" at bounding box center [332, 288] width 340 height 46
click at [338, 283] on textarea at bounding box center [331, 277] width 329 height 16
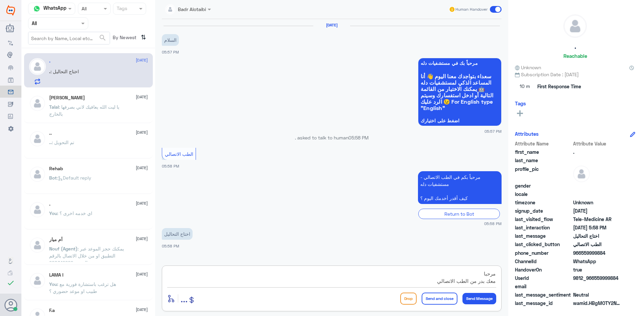
scroll to position [6, 0]
type textarea "مرحبا معك بدر من الطب الاتصالي كيف اقدر اخدمك ؟"
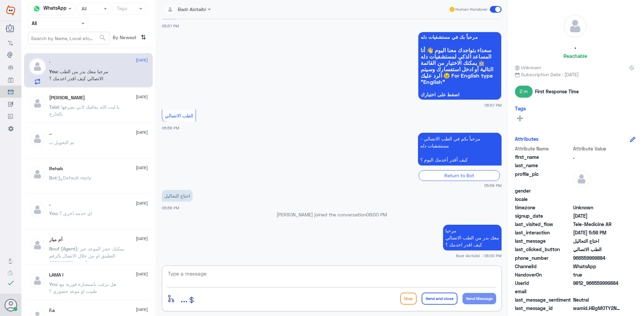
paste textarea "يمكنك تسجيل دخولك للتطبيق، واختر أيقونة "استشارة فورية" لطلب صرف الأدوية، أو إج…"
type textarea "يمكنك تسجيل دخولك للتطبيق، واختر أيقونة "استشارة فورية" لطلب صرف الأدوية، أو إج…"
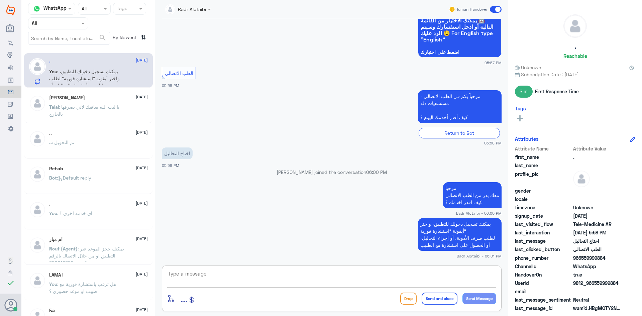
click at [407, 284] on textarea at bounding box center [331, 277] width 329 height 16
click at [80, 95] on h5 "[PERSON_NAME]" at bounding box center [67, 98] width 36 height 6
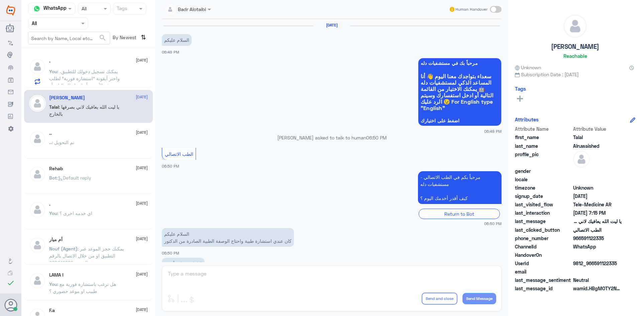
scroll to position [152, 0]
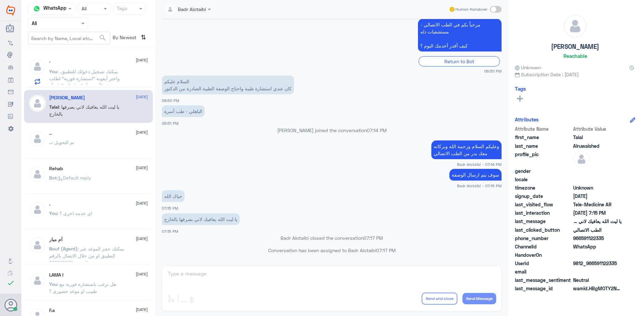
click at [89, 73] on span ": يمكنك تسجيل دخولك للتطبيق، واختر أيقونة "استشارة فورية" لطلب صرف الأدوية، أو …" at bounding box center [84, 82] width 71 height 27
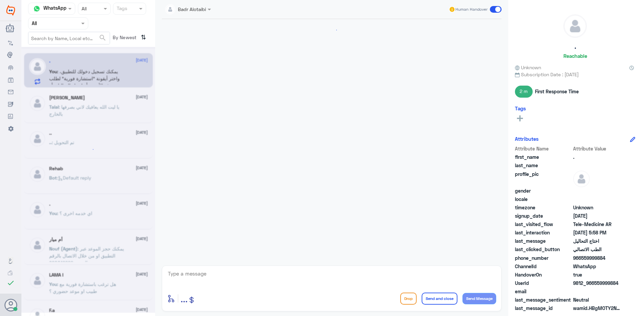
scroll to position [81, 0]
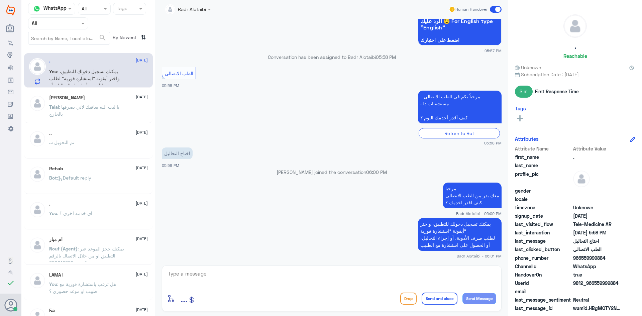
click at [89, 73] on span ": يمكنك تسجيل دخولك للتطبيق، واختر أيقونة "استشارة فورية" لطلب صرف الأدوية، أو …" at bounding box center [84, 82] width 71 height 27
click at [497, 9] on span at bounding box center [496, 9] width 12 height 7
click at [0, 0] on input "checkbox" at bounding box center [0, 0] width 0 height 0
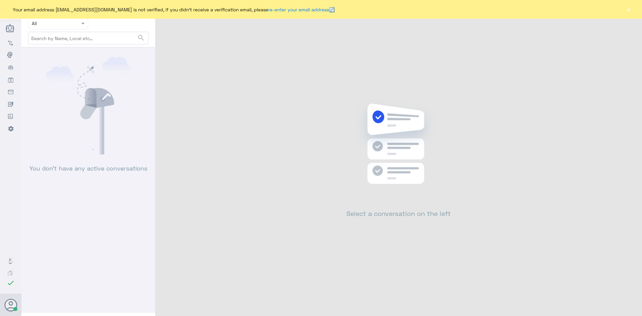
click at [629, 8] on button "×" at bounding box center [628, 9] width 7 height 7
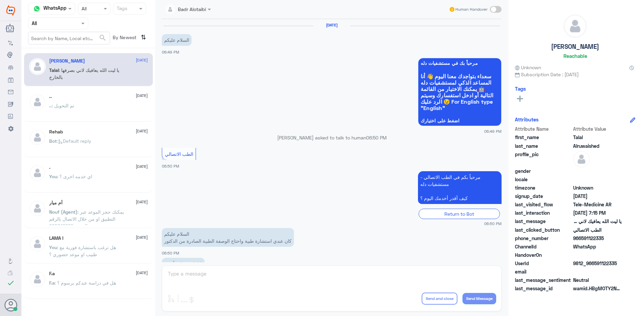
scroll to position [152, 0]
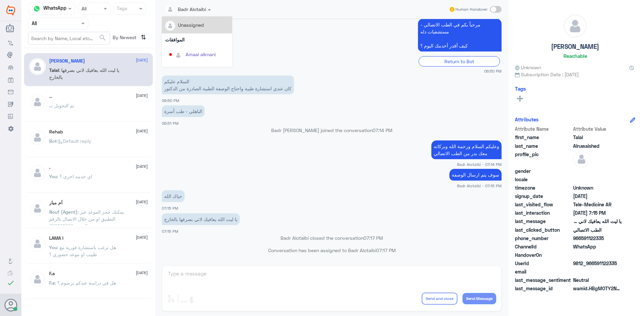
click at [199, 9] on div at bounding box center [188, 9] width 52 height 8
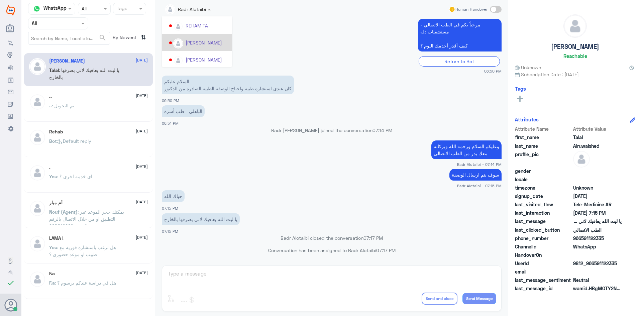
scroll to position [345, 0]
click at [304, 36] on app-msgs-text "مرحباً بكم في الطب الاتصالي - مستشفيات دله كيف أقدر أخدمك [DATE] ؟" at bounding box center [332, 35] width 340 height 33
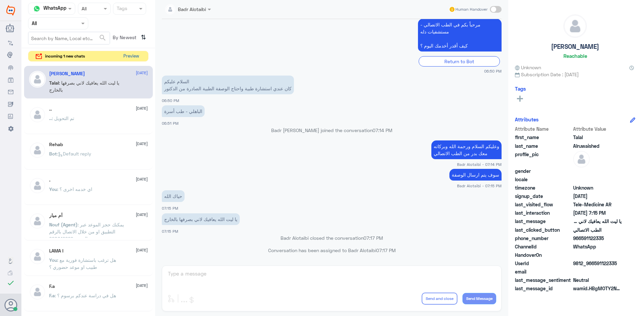
click at [130, 53] on button "Preview" at bounding box center [131, 56] width 21 height 10
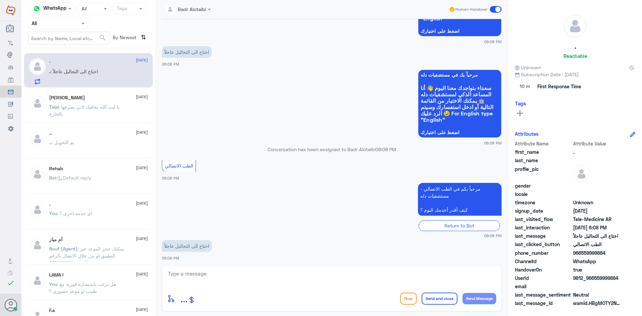
scroll to position [411, 0]
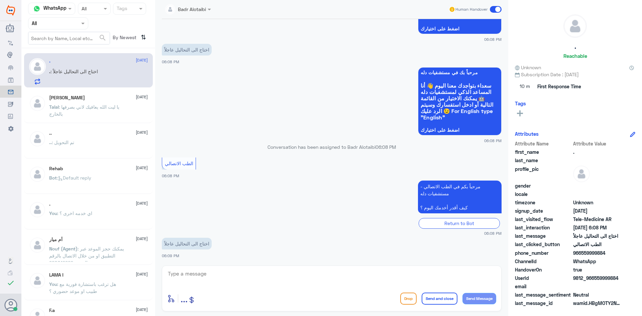
drag, startPoint x: 620, startPoint y: 278, endPoint x: 595, endPoint y: 279, distance: 24.8
click at [595, 279] on span "9812_966559999884" at bounding box center [597, 277] width 48 height 7
copy span "559999884"
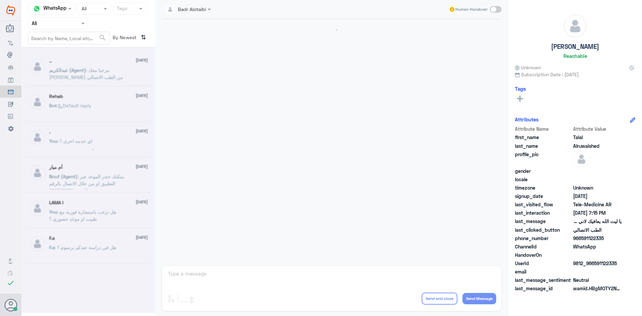
scroll to position [152, 0]
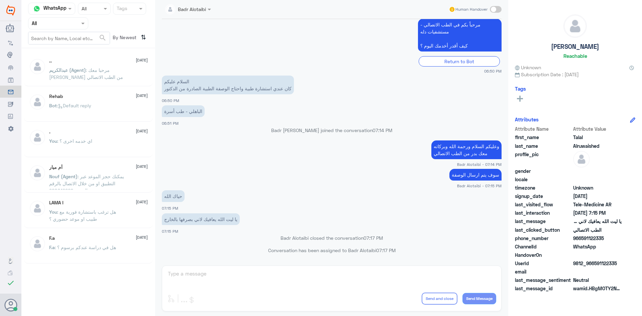
click at [220, 152] on app-msgs-text "وعليكم السلام ورحمة الله وبركاته معك بدر من الطب الاتصالي" at bounding box center [332, 149] width 340 height 19
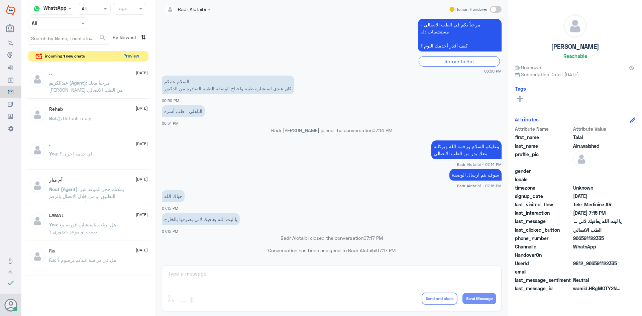
click at [127, 58] on button "Preview" at bounding box center [131, 56] width 21 height 10
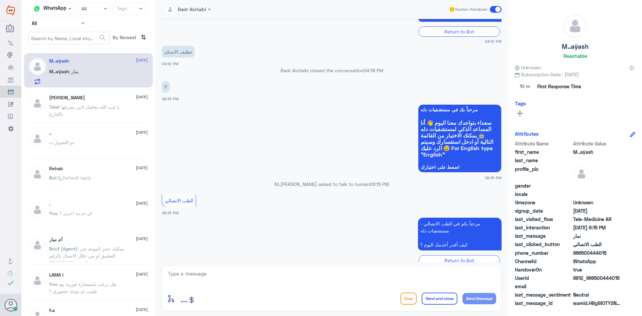
scroll to position [219, 0]
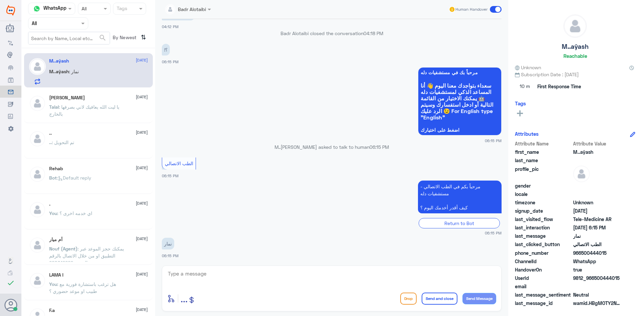
click at [215, 10] on div "Badr Alotaibi Human Handover" at bounding box center [332, 9] width 340 height 12
click at [207, 9] on span at bounding box center [210, 9] width 8 height 7
click at [211, 38] on div "[PERSON_NAME]" at bounding box center [204, 40] width 36 height 7
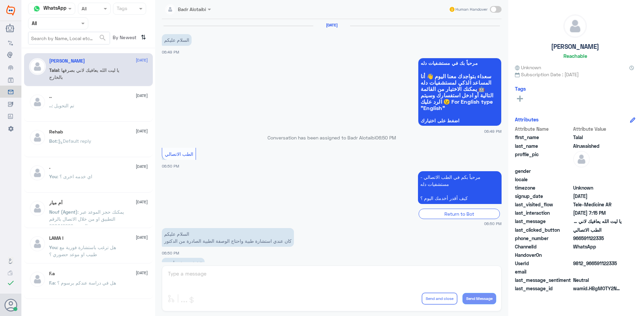
scroll to position [152, 0]
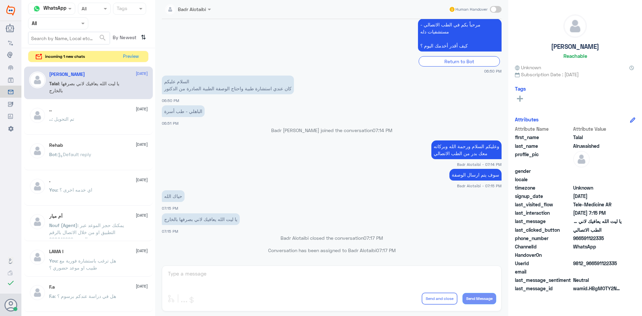
click at [85, 25] on span at bounding box center [84, 23] width 8 height 7
click at [73, 52] on div "Unassigned" at bounding box center [58, 52] width 60 height 15
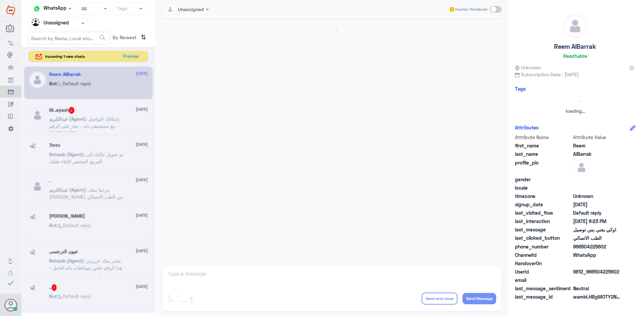
scroll to position [324, 0]
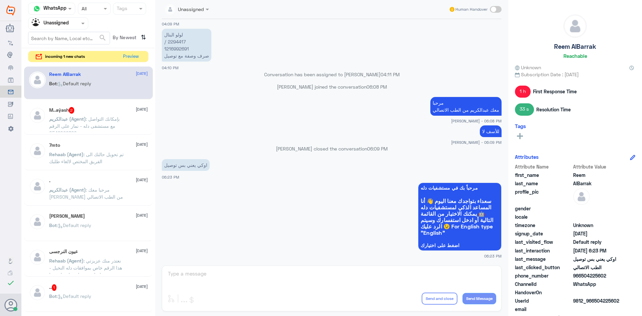
click at [115, 115] on p "[PERSON_NAME] (Agent) : بإمكانك التواصل مع مستشفى دله - نمار على الرقم 05460228…" at bounding box center [86, 123] width 75 height 17
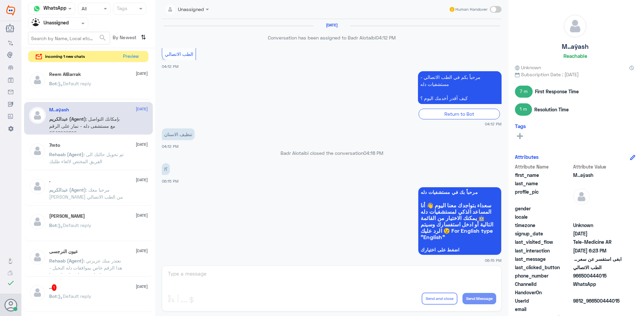
scroll to position [294, 0]
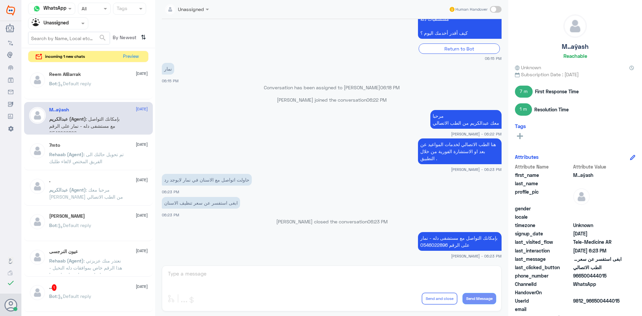
click at [115, 182] on div ". [DATE][PERSON_NAME] (Agent) : مرحبا معك [PERSON_NAME] من الطب الاتصالي" at bounding box center [98, 190] width 99 height 25
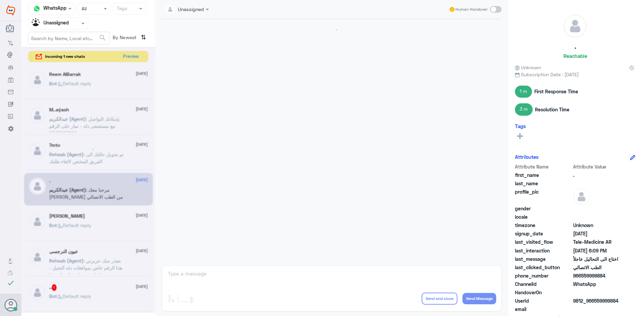
scroll to position [364, 0]
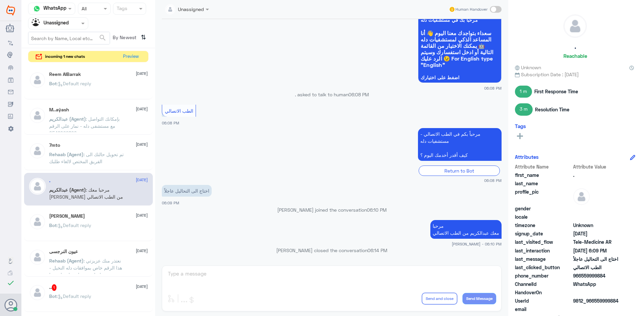
drag, startPoint x: 606, startPoint y: 276, endPoint x: 581, endPoint y: 275, distance: 25.4
click at [581, 275] on span "966559999884" at bounding box center [597, 275] width 48 height 7
copy span "559999884"
click at [71, 67] on div "M..aŷash 2 [DATE] Bot : Default reply" at bounding box center [88, 83] width 129 height 33
click at [72, 70] on div "M..aŷash 2 [DATE] Bot : Default reply" at bounding box center [88, 83] width 129 height 33
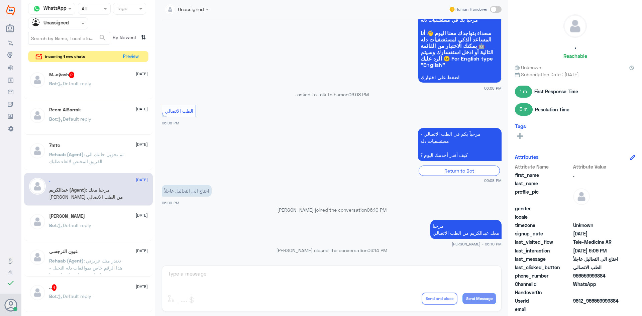
click at [75, 83] on span ": Default reply" at bounding box center [74, 84] width 34 height 6
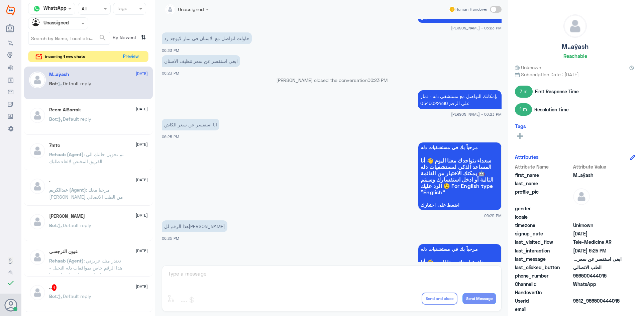
scroll to position [315, 0]
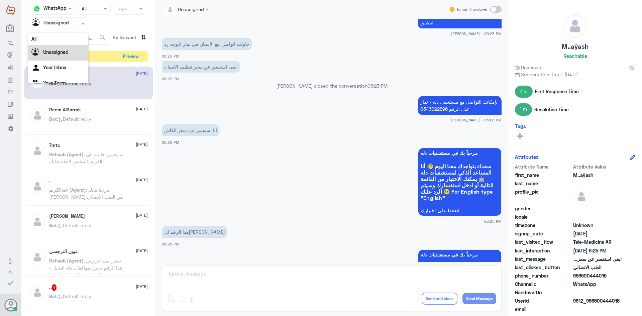
click at [80, 25] on span at bounding box center [84, 23] width 8 height 7
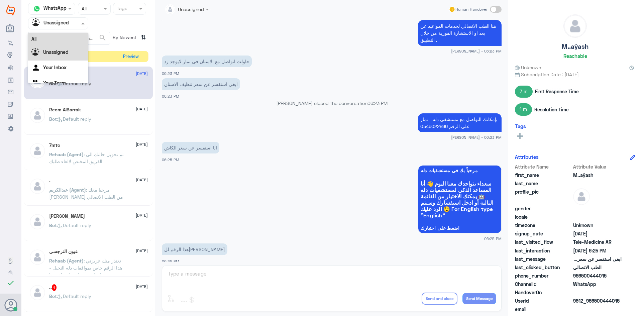
scroll to position [281, 0]
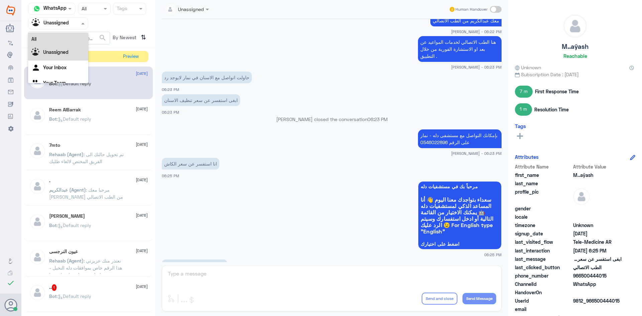
click at [51, 34] on div "All" at bounding box center [58, 39] width 60 height 12
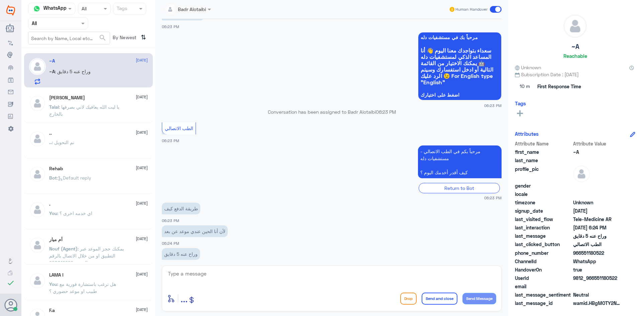
scroll to position [138, 0]
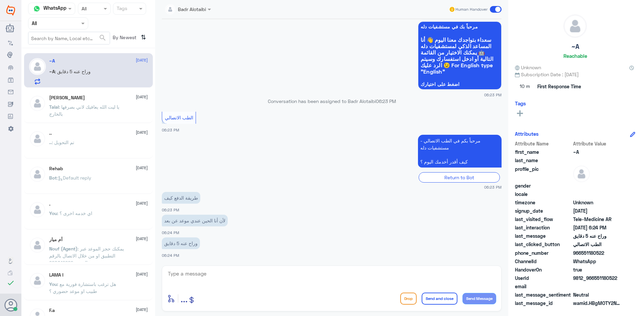
click at [260, 266] on div "enter flow name ... Drop Send and close Send Message" at bounding box center [332, 288] width 340 height 46
click at [255, 273] on textarea at bounding box center [331, 277] width 329 height 16
type textarea "مرحبا معك بدر من الطب الاتصالي"
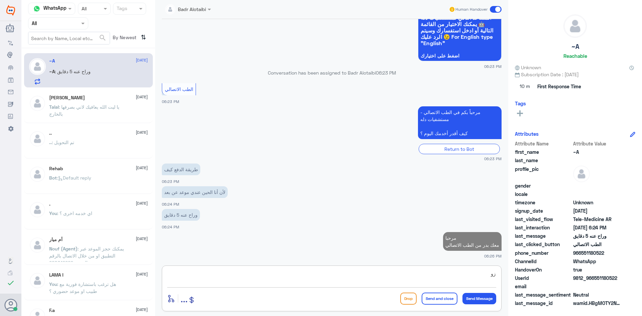
type textarea "ز"
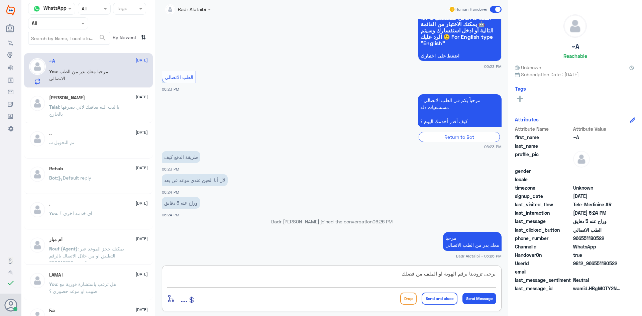
type textarea "يرجى تزودينا برقم الهوية او الملف من فضلك"
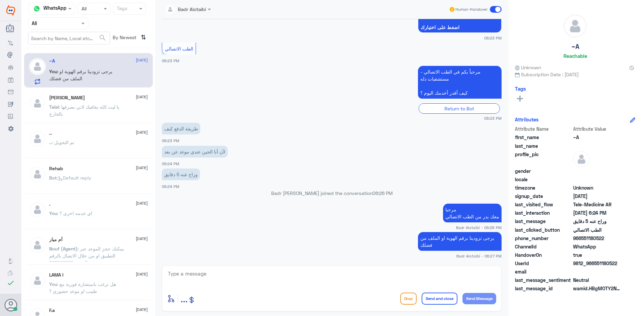
drag, startPoint x: 618, startPoint y: 261, endPoint x: 595, endPoint y: 266, distance: 23.3
click at [595, 266] on span "9812_966551180522" at bounding box center [597, 263] width 48 height 7
copy span "551180522"
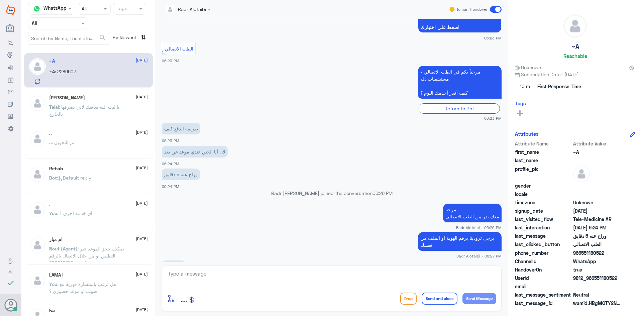
scroll to position [217, 0]
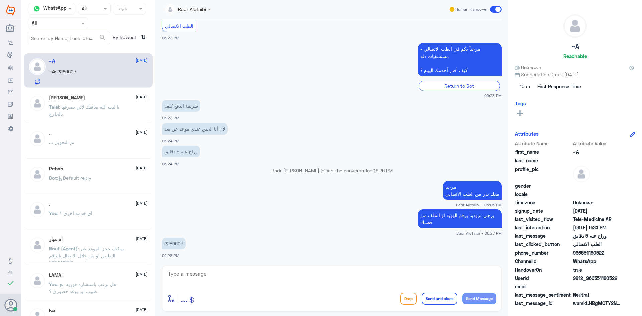
click at [338, 287] on div at bounding box center [331, 278] width 329 height 18
click at [331, 283] on textarea at bounding box center [331, 277] width 329 height 16
type textarea "باسم مين"
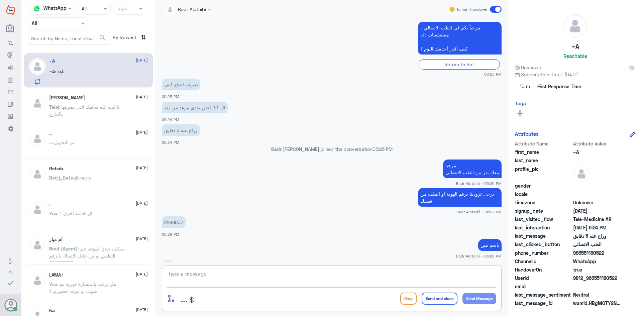
scroll to position [262, 0]
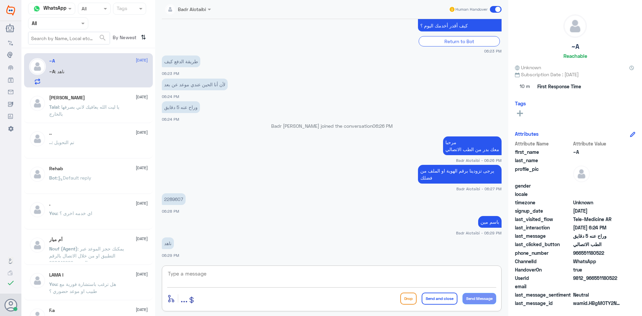
click at [307, 271] on textarea at bounding box center [331, 277] width 329 height 16
click at [307, 273] on textarea at bounding box center [331, 277] width 329 height 16
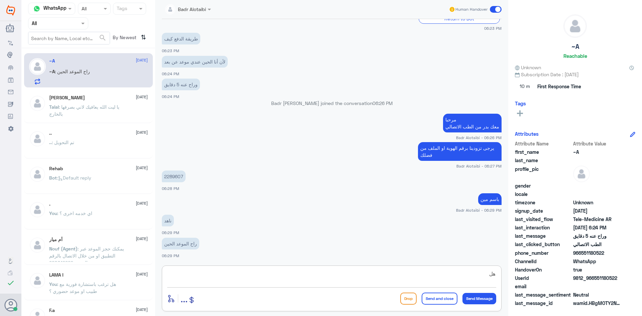
type textarea "ه"
click at [239, 279] on textarea "جرب الان" at bounding box center [331, 277] width 329 height 16
type textarea "جرب الان تم تحديث الخصم"
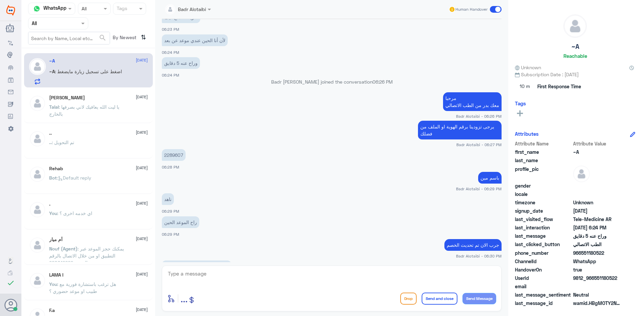
scroll to position [329, 0]
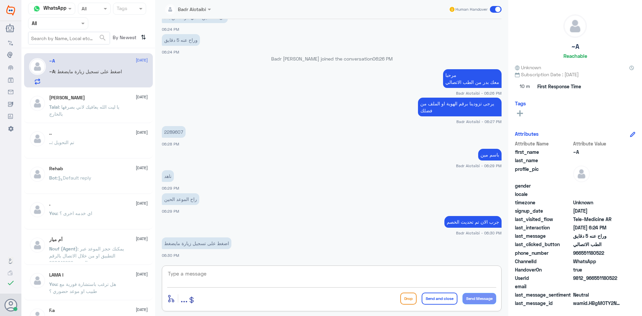
click at [311, 277] on textarea at bounding box center [331, 277] width 329 height 16
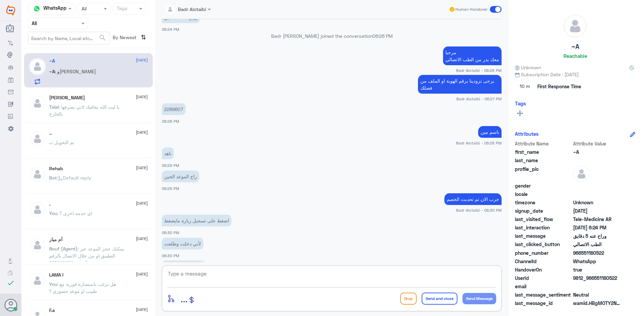
scroll to position [374, 0]
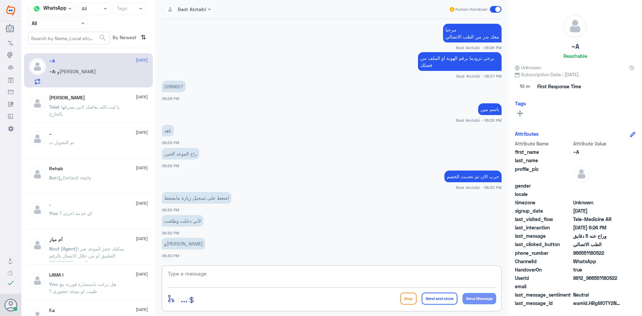
click at [338, 281] on textarea at bounding box center [331, 277] width 329 height 16
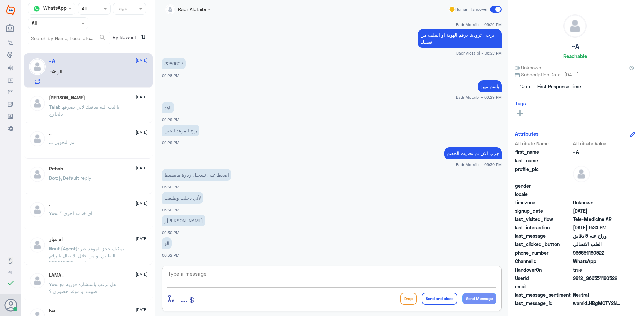
click at [294, 279] on textarea at bounding box center [331, 277] width 329 height 16
click at [291, 274] on textarea at bounding box center [331, 277] width 329 height 16
type textarea "تواصل على الرقم الموحد 920012222 ليتم تحويلك على دله نمار"
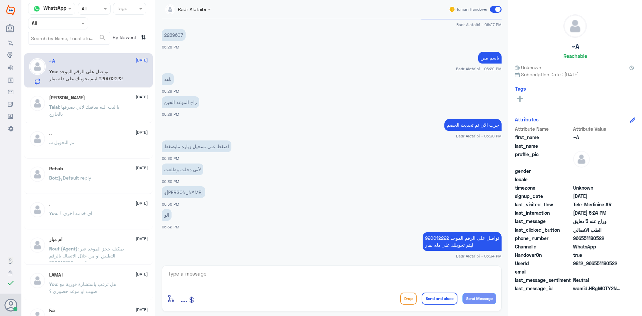
click at [493, 6] on span at bounding box center [496, 9] width 12 height 7
click at [0, 0] on input "checkbox" at bounding box center [0, 0] width 0 height 0
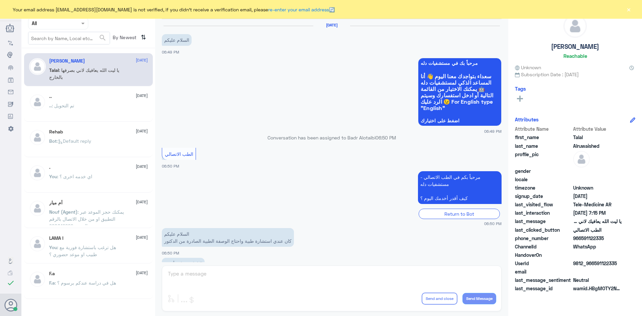
scroll to position [152, 0]
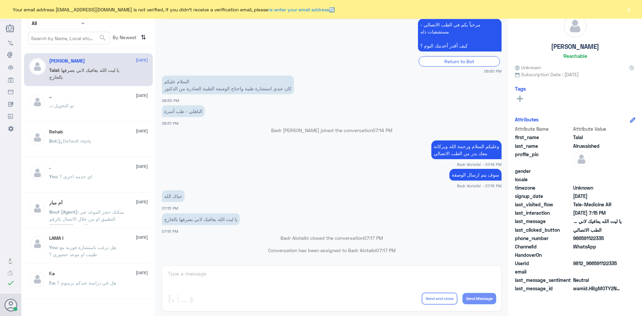
click at [70, 25] on div at bounding box center [57, 23] width 59 height 8
click at [70, 49] on div "Unassigned" at bounding box center [58, 52] width 60 height 15
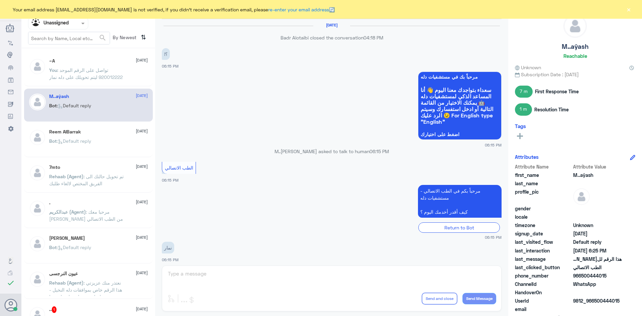
scroll to position [382, 0]
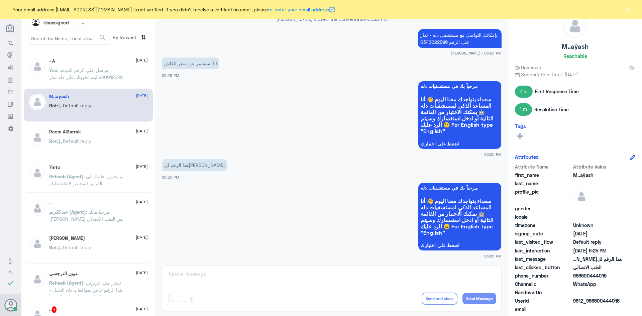
click at [126, 78] on div "You : تواصل على الرقم الموحد 920012222 ليتم تحويلك على دله نمار" at bounding box center [98, 75] width 99 height 15
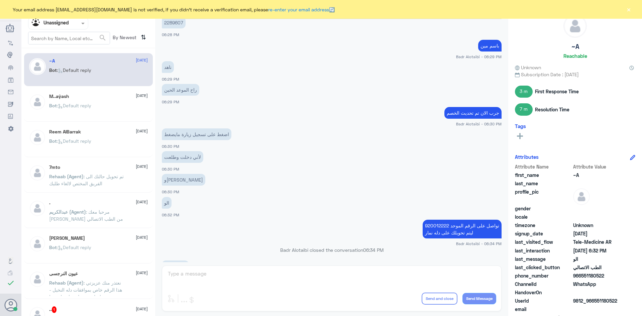
scroll to position [350, 0]
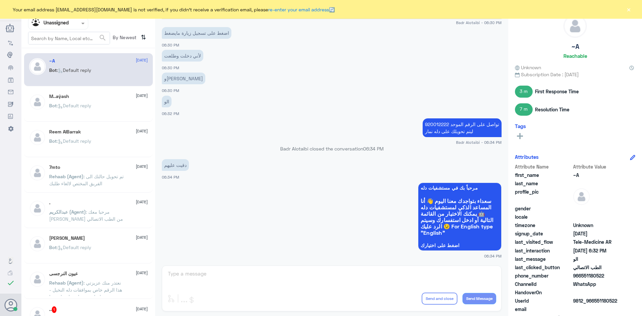
click at [283, 281] on div "Unassigned Human Handover 31 Aug 2025 Conversation has been assigned to Badr Al…" at bounding box center [331, 159] width 353 height 318
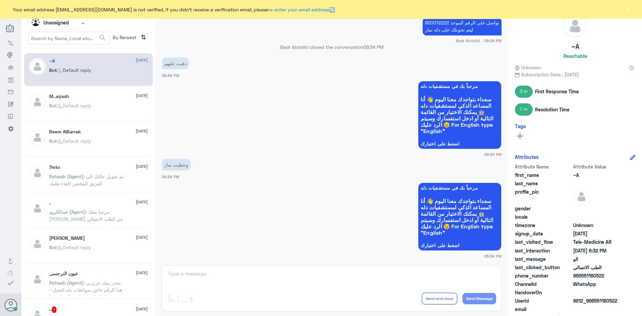
click at [638, 11] on div "Your email address [EMAIL_ADDRESS][DOMAIN_NAME] is not verified, if you didn't …" at bounding box center [321, 9] width 642 height 19
click at [630, 9] on button "×" at bounding box center [628, 9] width 7 height 7
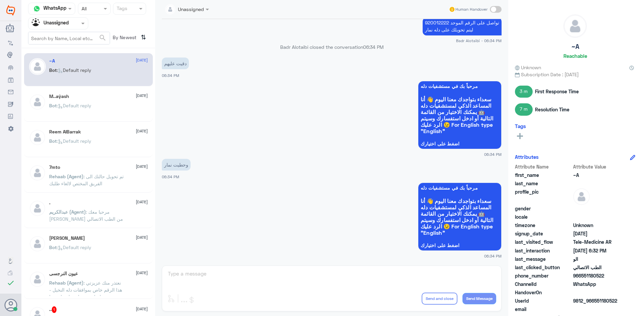
click at [494, 12] on span at bounding box center [496, 9] width 12 height 7
click at [0, 0] on input "checkbox" at bounding box center [0, 0] width 0 height 0
click at [392, 281] on textarea at bounding box center [331, 277] width 329 height 16
type textarea "او على الرقم 0546022896 لتواصل مع دله نمار"
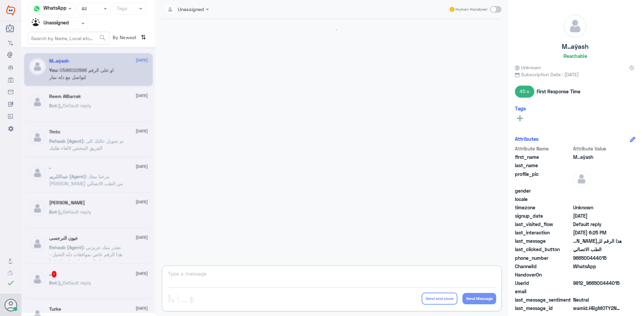
scroll to position [382, 0]
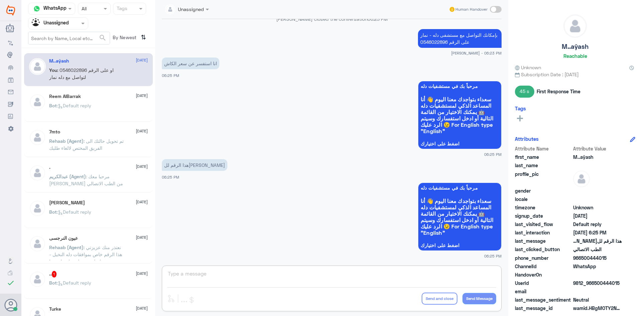
click at [75, 23] on div at bounding box center [57, 23] width 59 height 8
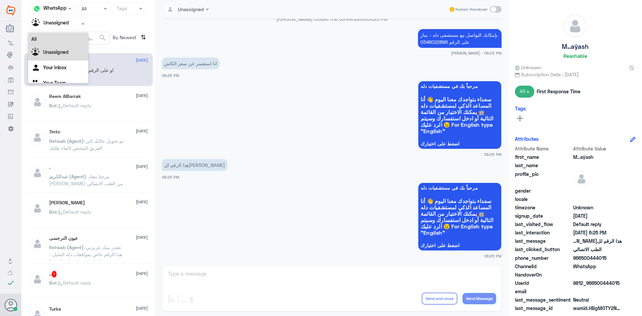
click at [58, 37] on div "All" at bounding box center [58, 39] width 60 height 12
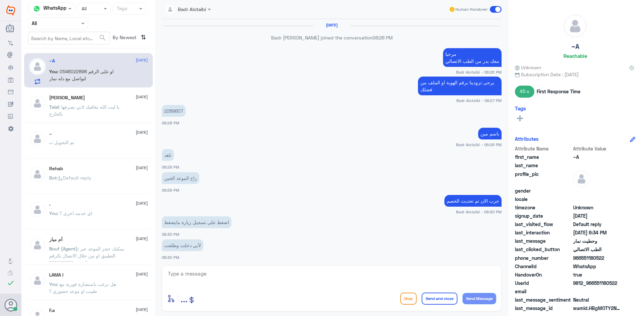
scroll to position [332, 0]
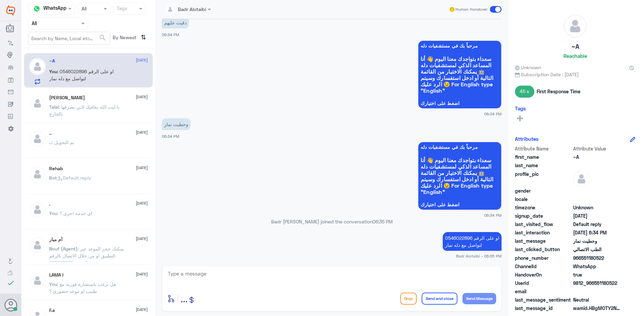
click at [495, 10] on span at bounding box center [496, 9] width 12 height 7
click at [0, 0] on input "checkbox" at bounding box center [0, 0] width 0 height 0
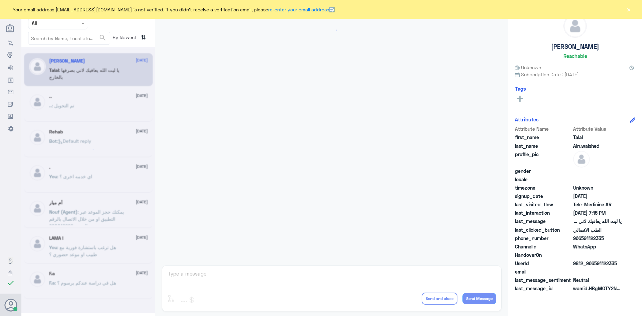
scroll to position [152, 0]
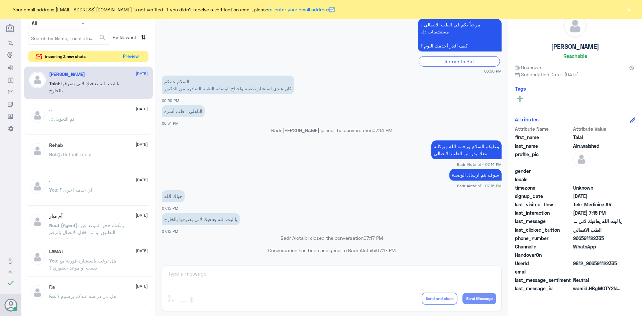
click at [628, 10] on button "×" at bounding box center [628, 9] width 7 height 7
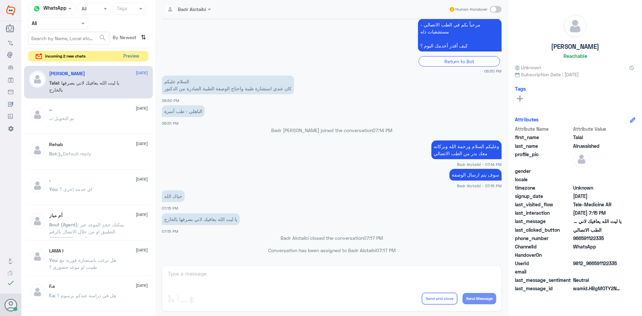
click at [133, 59] on button "Preview" at bounding box center [131, 56] width 21 height 10
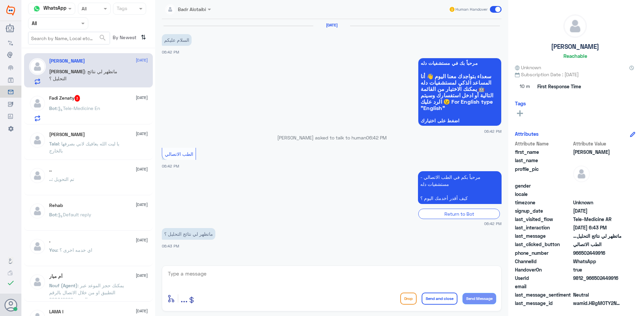
click at [114, 111] on div "Bot : Tele-Medicine En" at bounding box center [98, 113] width 99 height 15
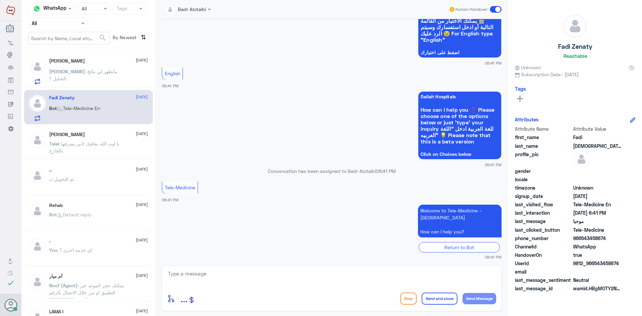
scroll to position [70, 0]
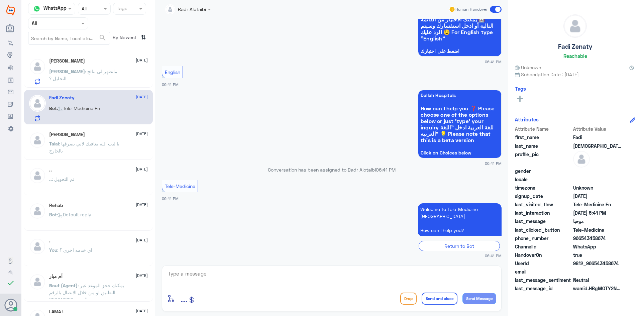
click at [85, 75] on p "Abdullah : ماتظهر لي نتائج التحليل ؟" at bounding box center [86, 76] width 75 height 17
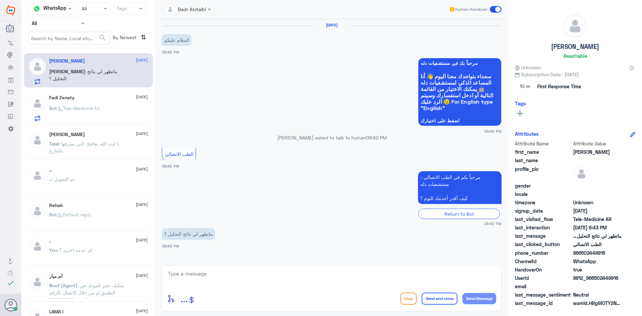
drag, startPoint x: 624, startPoint y: 279, endPoint x: 595, endPoint y: 278, distance: 29.1
click at [595, 278] on div "UserId 9812_966502449916" at bounding box center [575, 278] width 120 height 8
copy span "502449916"
drag, startPoint x: 212, startPoint y: 235, endPoint x: 163, endPoint y: 236, distance: 49.1
click at [163, 236] on p "ماتظهر لي نتائج التحليل ؟" at bounding box center [188, 234] width 53 height 12
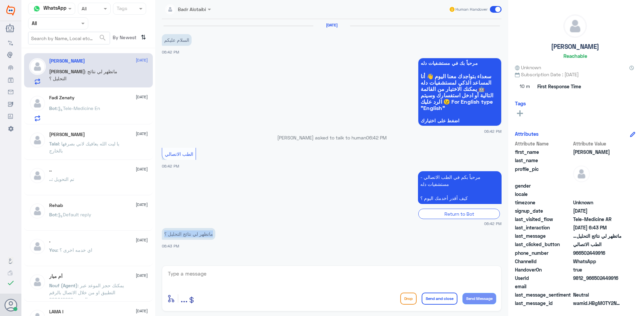
click at [177, 235] on p "ماتظهر لي نتائج التحليل ؟" at bounding box center [188, 234] width 53 height 12
click at [336, 277] on textarea at bounding box center [331, 277] width 329 height 16
type textarea "مرحبا معك بدر من الطب الاتصالي كيف اقدر اخدمك"
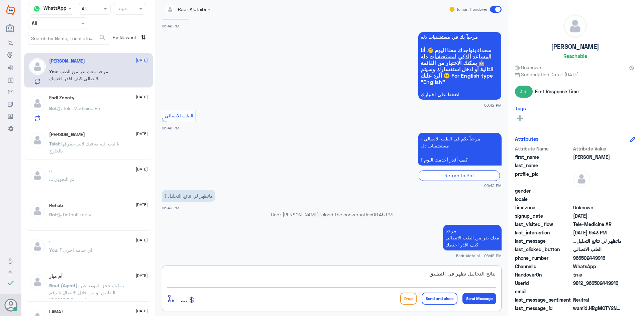
type textarea "نتائج التحاليل تظهر في التطبيق"
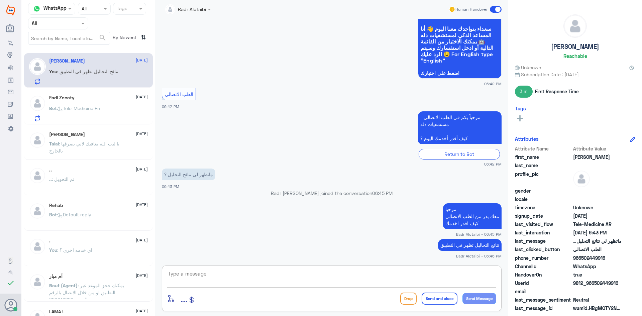
click at [337, 274] on textarea at bounding box center [331, 277] width 329 height 16
click at [89, 113] on p "Bot : Tele-Medicine En" at bounding box center [74, 113] width 51 height 17
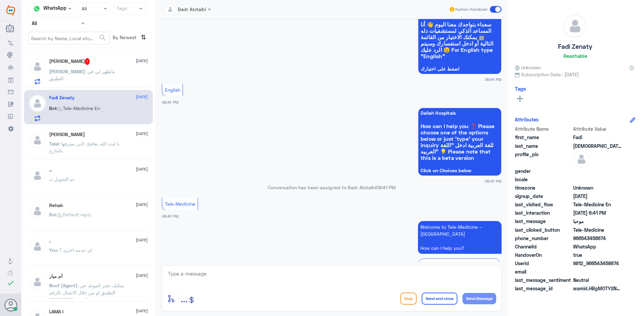
scroll to position [36, 0]
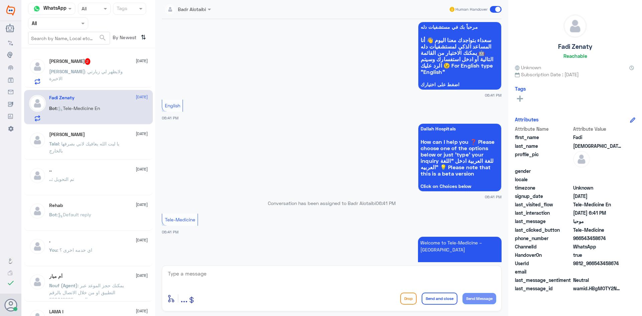
click at [104, 79] on p "Abdullah : ولايظهر لي زيارتي الاخيرة" at bounding box center [86, 76] width 75 height 17
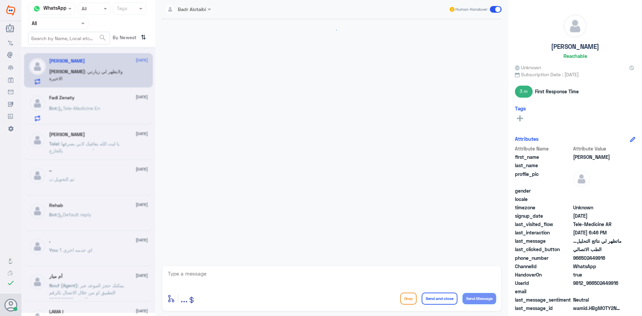
scroll to position [105, 0]
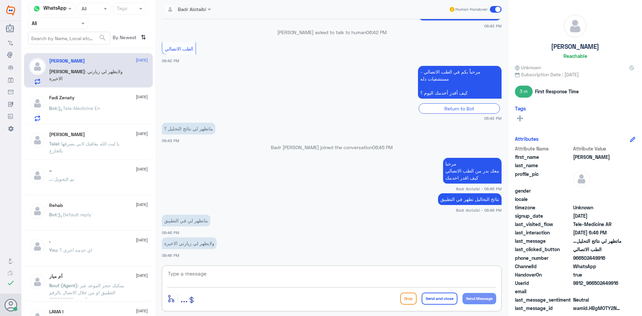
click at [280, 271] on textarea at bounding box center [331, 277] width 329 height 16
type textarea "م"
type textarea "مستشفى دله أي فرع ؟"
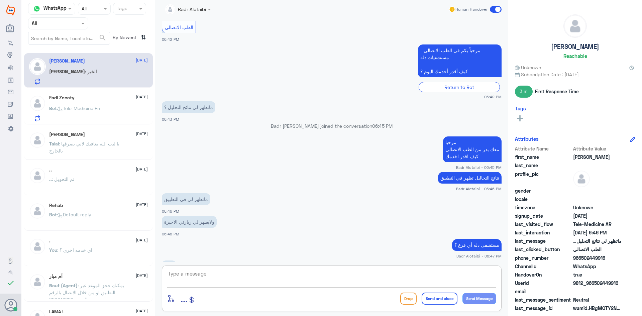
scroll to position [149, 0]
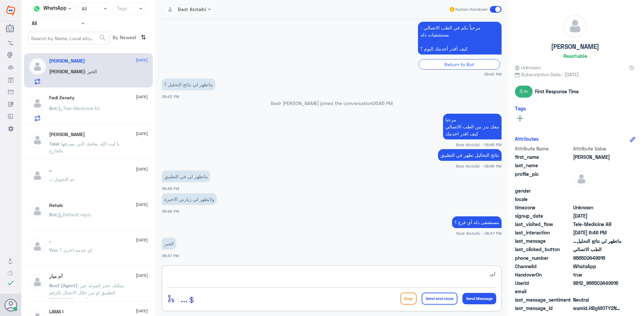
type textarea "ل"
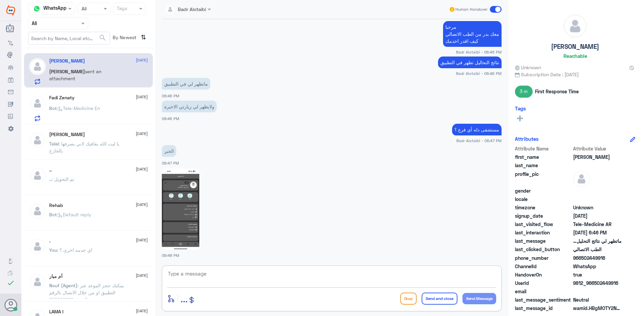
click at [177, 215] on img at bounding box center [180, 208] width 37 height 81
click at [253, 285] on textarea at bounding box center [331, 277] width 329 height 16
type textarea "ل"
type textarea "تطبيق دله الخبر تحت الانشاء لكن يمكنك التواصل مع الرقم الموحد لـ دله الخبر على …"
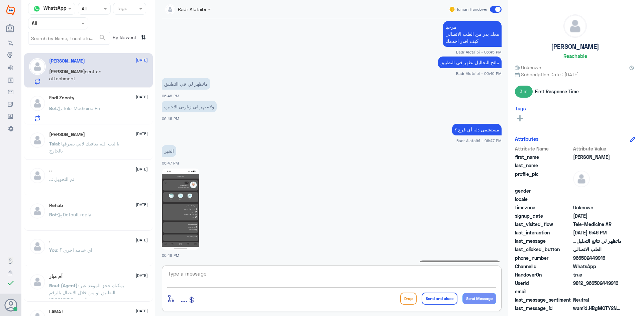
scroll to position [284, 0]
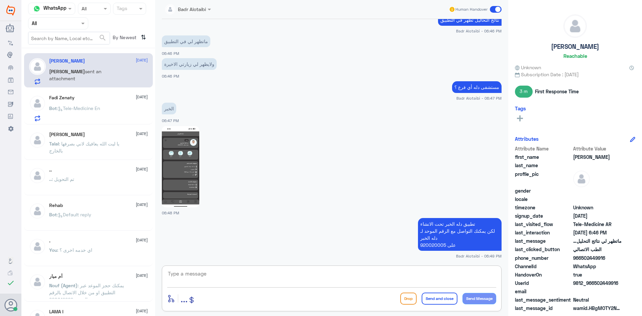
click at [100, 110] on span ": Tele-Medicine En" at bounding box center [78, 108] width 43 height 6
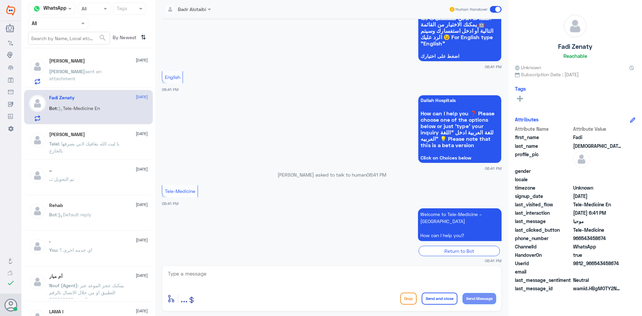
scroll to position [70, 0]
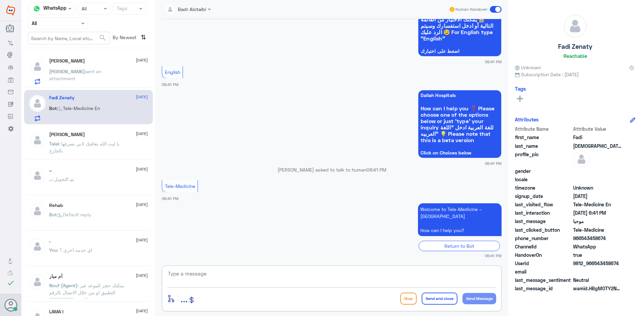
click at [378, 275] on textarea at bounding box center [331, 277] width 329 height 16
type textarea "مرحبا معك بدر من الطب الاتصالي كيف اقدر اخدمك ؟"
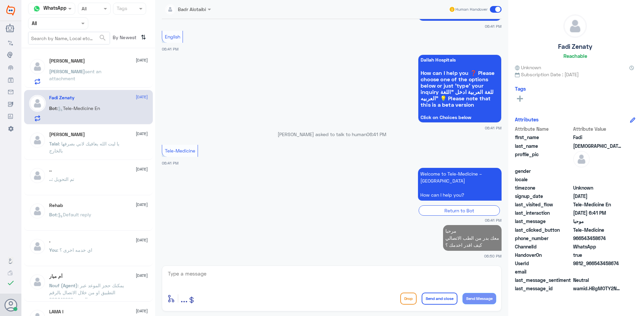
click at [100, 66] on div "Abdullah 31 August Abdullah sent an attachment" at bounding box center [98, 71] width 99 height 26
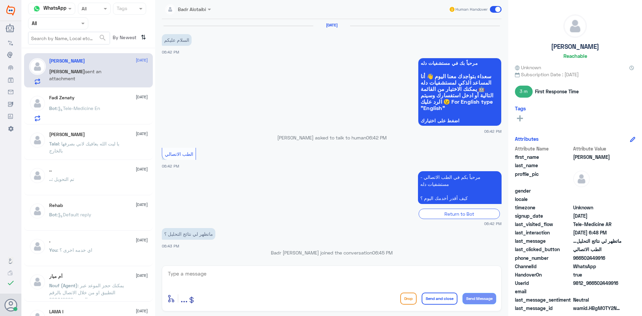
scroll to position [284, 0]
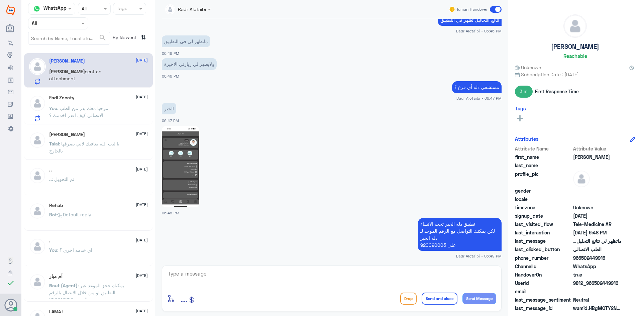
click at [498, 8] on span at bounding box center [496, 9] width 12 height 7
click at [0, 0] on input "checkbox" at bounding box center [0, 0] width 0 height 0
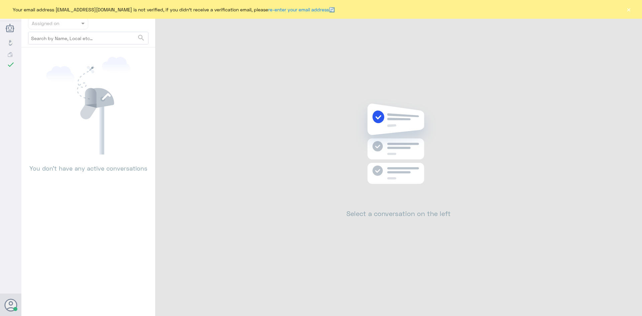
click at [624, 8] on div "Your email address [EMAIL_ADDRESS][DOMAIN_NAME] is not verified, if you didn't …" at bounding box center [321, 9] width 642 height 19
click at [625, 8] on button "×" at bounding box center [628, 9] width 7 height 7
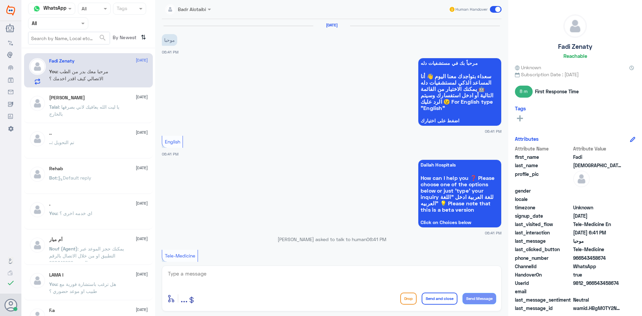
scroll to position [117, 0]
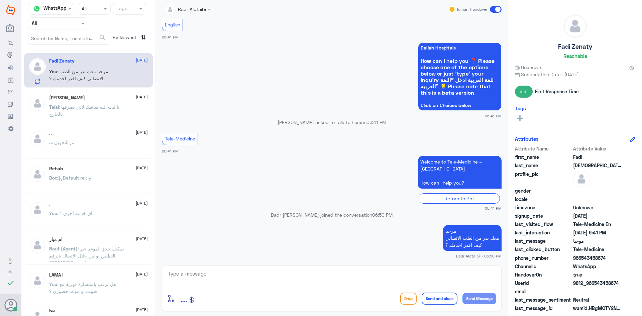
drag, startPoint x: 622, startPoint y: 284, endPoint x: 595, endPoint y: 282, distance: 26.8
click at [595, 282] on div "UserId 9812_966543458674" at bounding box center [575, 283] width 120 height 8
copy span "543458674"
click at [191, 278] on textarea at bounding box center [331, 277] width 329 height 16
drag, startPoint x: 278, startPoint y: 124, endPoint x: 379, endPoint y: 124, distance: 101.3
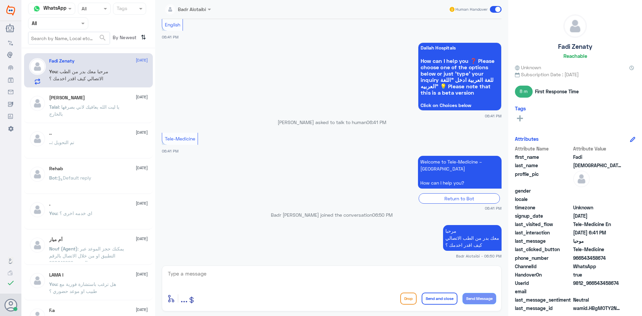
click at [379, 124] on p "[PERSON_NAME] asked to talk to human 06:41 PM" at bounding box center [332, 122] width 340 height 7
drag, startPoint x: 280, startPoint y: 215, endPoint x: 384, endPoint y: 218, distance: 104.0
click at [384, 218] on p "[PERSON_NAME] joined the conversation 06:50 PM" at bounding box center [332, 214] width 340 height 7
click at [354, 232] on app-msgs-text "مرحبا معك بدر من الطب الاتصالي كيف اقدر اخدمك ؟" at bounding box center [332, 238] width 340 height 26
click at [312, 182] on app-msgs-text "Welcome to Tele-Medicine – Dallah Hospitals How can I help you?" at bounding box center [332, 172] width 340 height 33
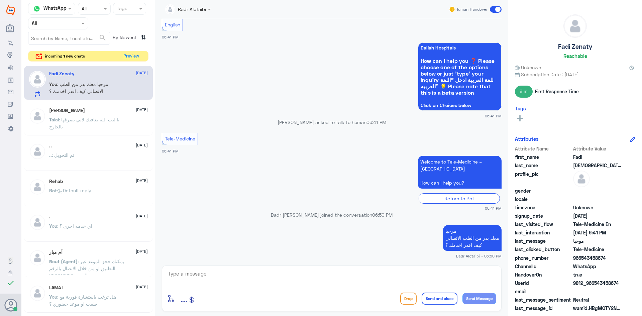
drag, startPoint x: 132, startPoint y: 56, endPoint x: 388, endPoint y: 63, distance: 256.1
click at [295, 63] on div "Channel WhatsApp Status × All Tags Agent Filter All search By Newest ⇅ incoming…" at bounding box center [331, 159] width 620 height 318
click at [494, 9] on span at bounding box center [496, 9] width 12 height 7
click at [0, 0] on input "checkbox" at bounding box center [0, 0] width 0 height 0
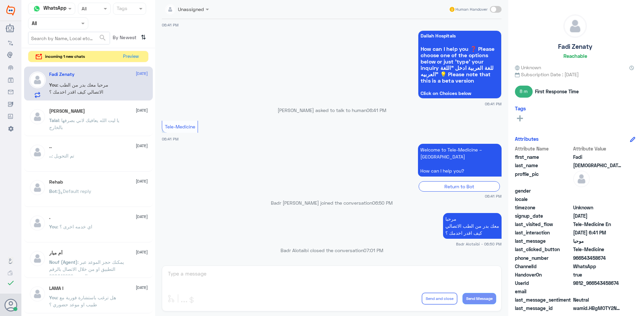
click at [145, 56] on div "incoming 1 new chats Preview" at bounding box center [88, 57] width 120 height 12
click at [131, 55] on button "Preview" at bounding box center [131, 56] width 21 height 10
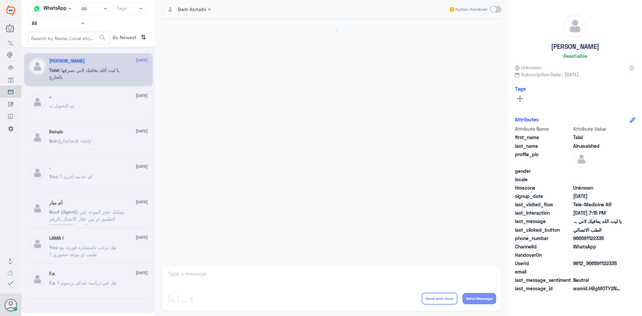
scroll to position [152, 0]
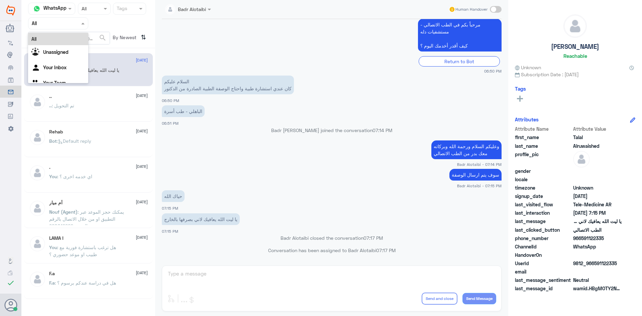
click at [81, 21] on span at bounding box center [84, 23] width 8 height 7
click at [77, 48] on div "Unassigned" at bounding box center [58, 52] width 60 height 15
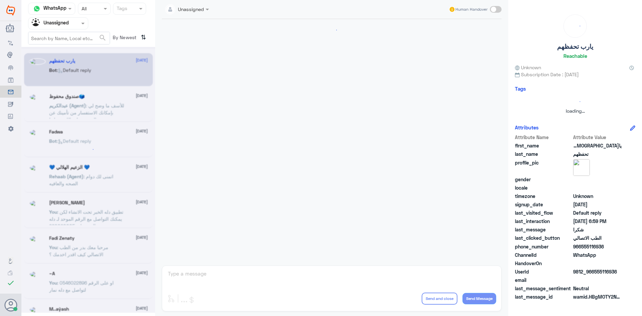
scroll to position [0, 0]
click at [72, 19] on div "Agent Filter Unassigned" at bounding box center [53, 23] width 51 height 10
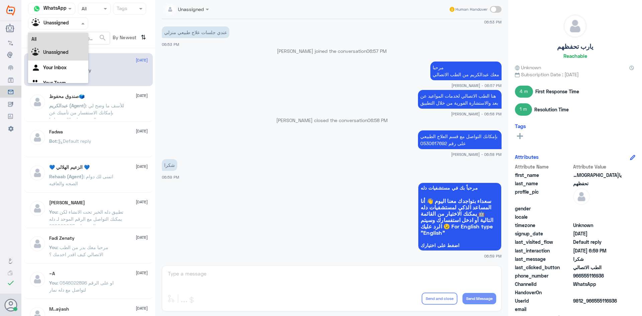
click at [69, 34] on div "All" at bounding box center [58, 39] width 60 height 12
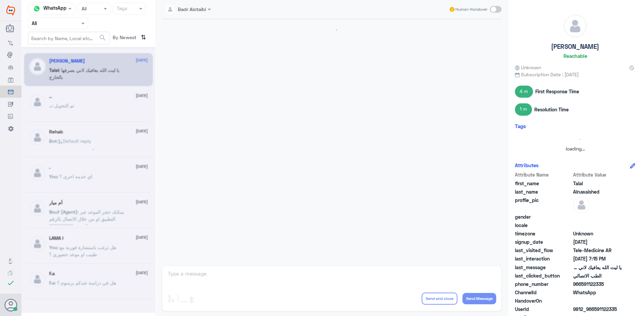
scroll to position [152, 0]
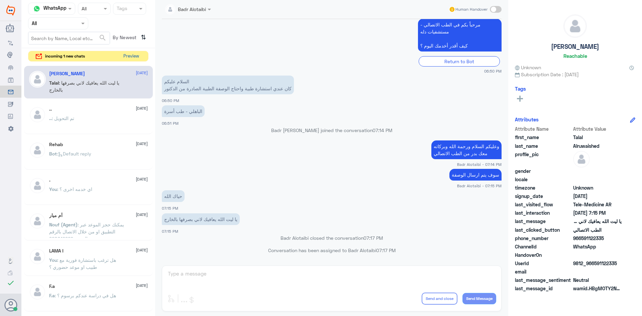
click at [133, 55] on button "Preview" at bounding box center [131, 56] width 21 height 10
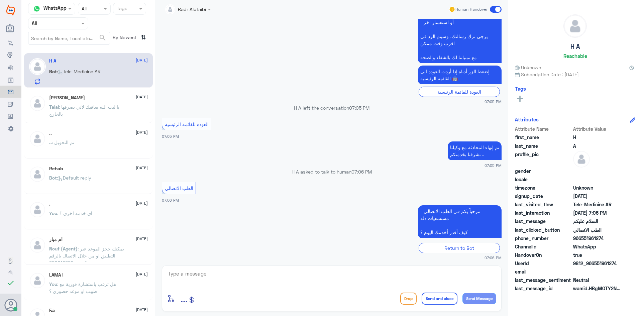
scroll to position [241, 0]
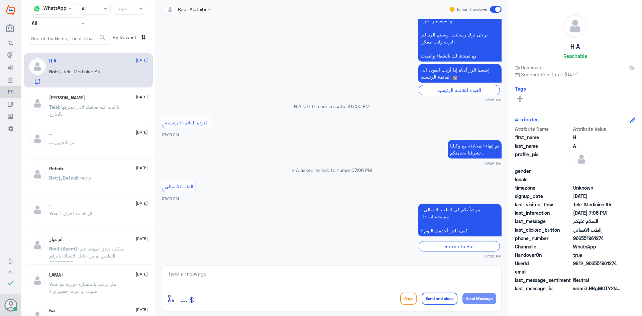
drag, startPoint x: 618, startPoint y: 263, endPoint x: 608, endPoint y: 264, distance: 10.4
click at [608, 264] on span "9812_966551961274" at bounding box center [597, 263] width 48 height 7
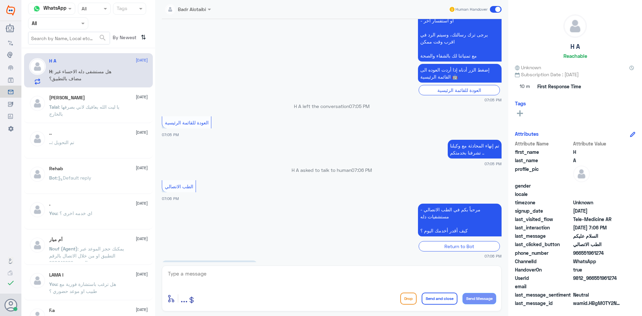
scroll to position [264, 0]
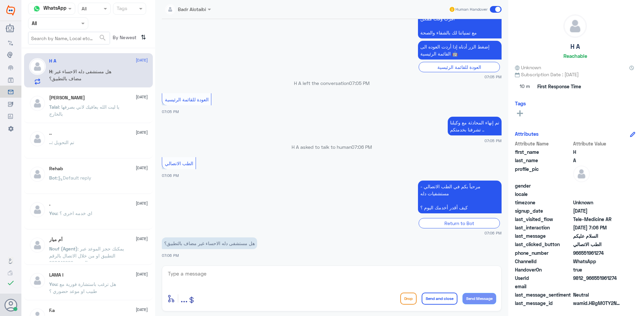
click at [291, 272] on textarea at bounding box center [331, 277] width 329 height 16
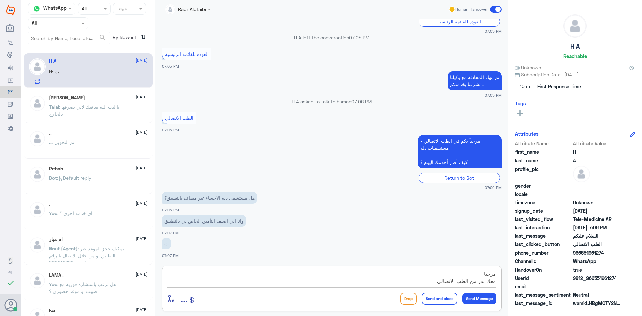
scroll to position [6, 0]
type textarea "مرحبا معك بدر من الطب الاتصالي كيف اقدر اخدمك"
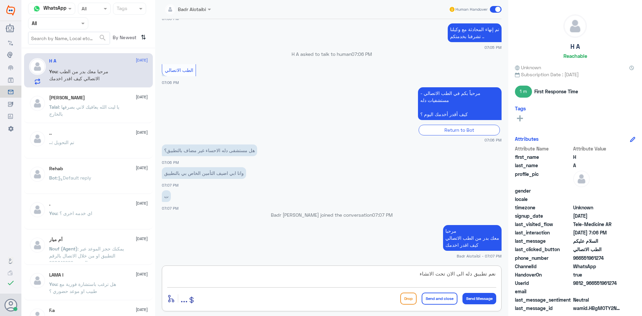
type textarea "نعم تطبيق دله الى الان تحت الانشاء"
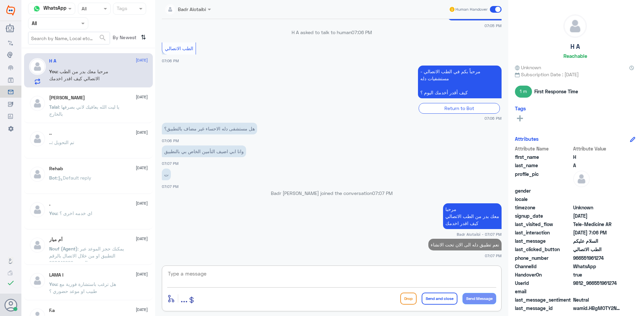
type textarea "ظ"
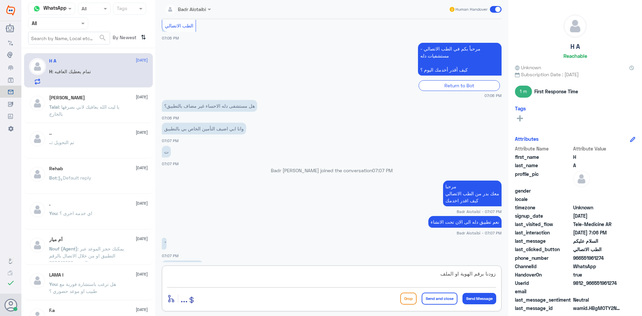
scroll to position [412, 0]
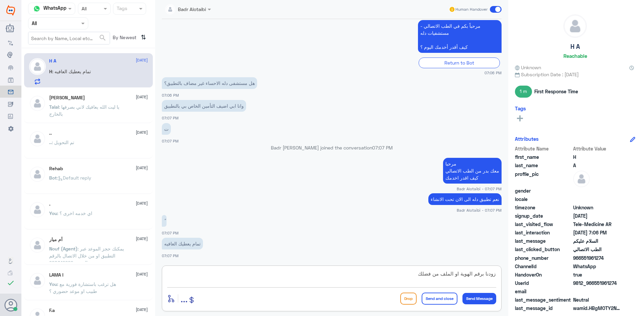
type textarea "زودنا برقم الهوية او الملف من فضلك"
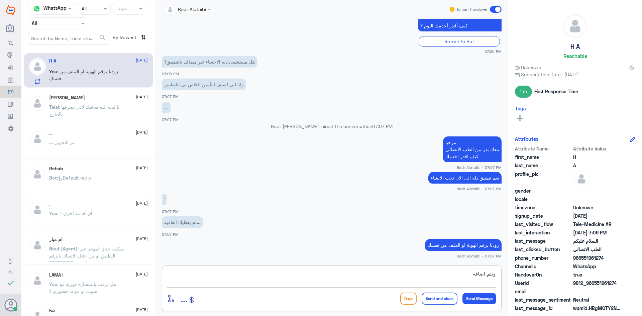
scroll to position [456, 0]
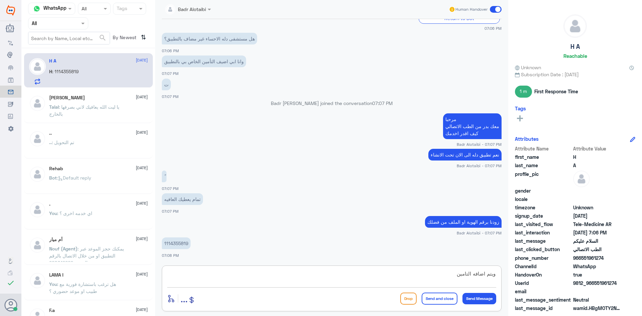
type textarea "ويتم اضافه التامين"
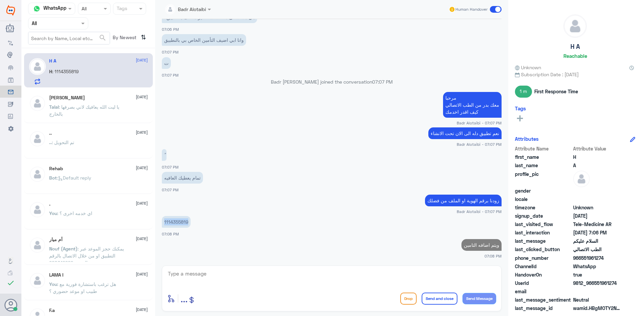
drag, startPoint x: 186, startPoint y: 222, endPoint x: 165, endPoint y: 224, distance: 21.5
click at [165, 224] on p "1114355819" at bounding box center [176, 222] width 29 height 12
copy p "1114355819"
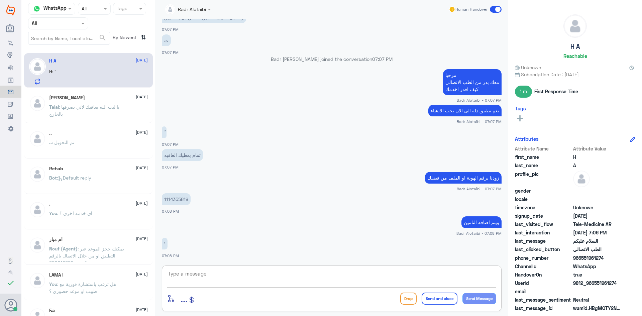
click at [303, 283] on textarea at bounding box center [331, 277] width 329 height 16
type textarea "ليس هناك تغطية في دله [PERSON_NAME]"
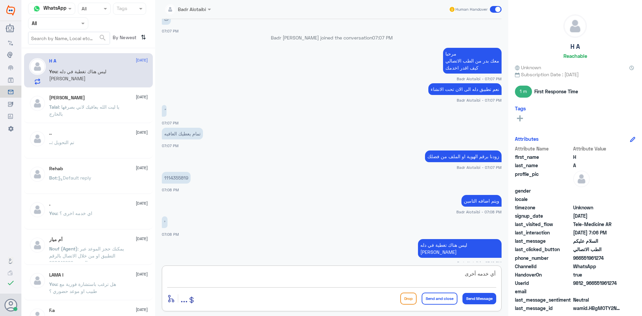
scroll to position [545, 0]
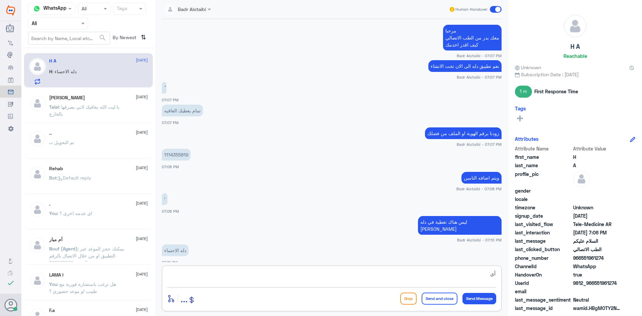
type textarea "أ"
type textarea "د"
type textarea "يمكنك الاستفسار من مستشفى دله الاحساء على الرقم 0135384666"
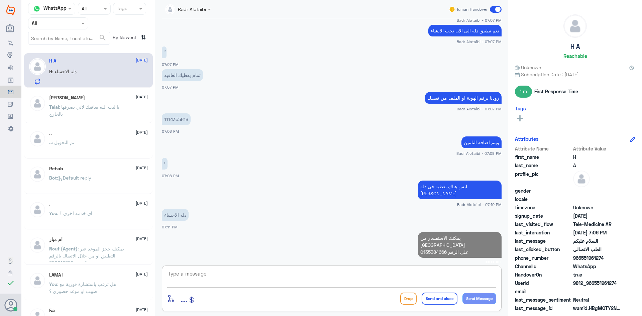
click at [397, 274] on textarea at bounding box center [331, 277] width 329 height 16
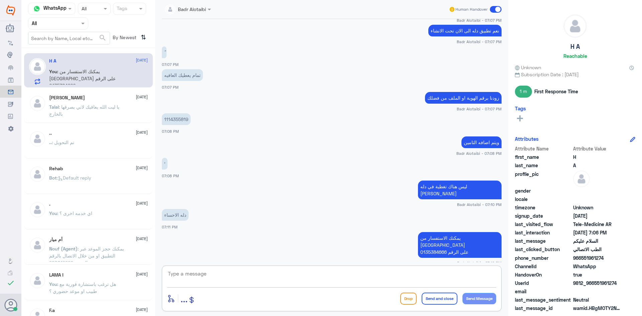
click at [492, 10] on span at bounding box center [496, 9] width 12 height 7
click at [0, 0] on input "checkbox" at bounding box center [0, 0] width 0 height 0
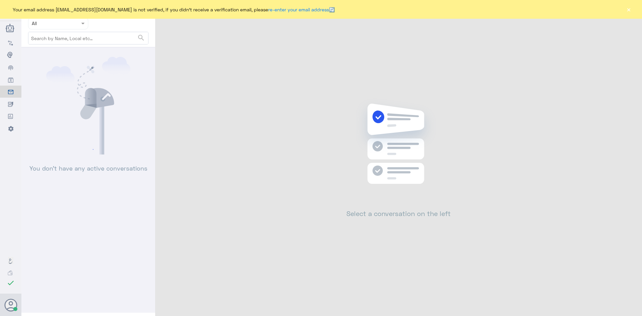
click at [625, 9] on button "×" at bounding box center [628, 9] width 7 height 7
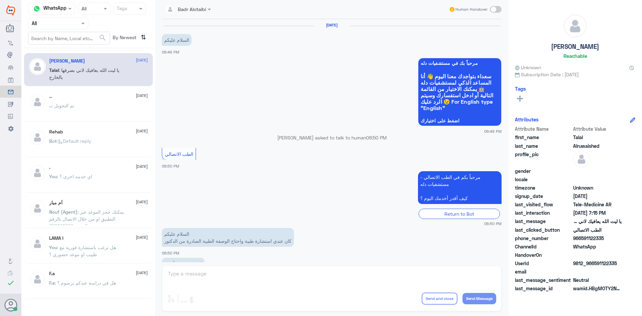
scroll to position [152, 0]
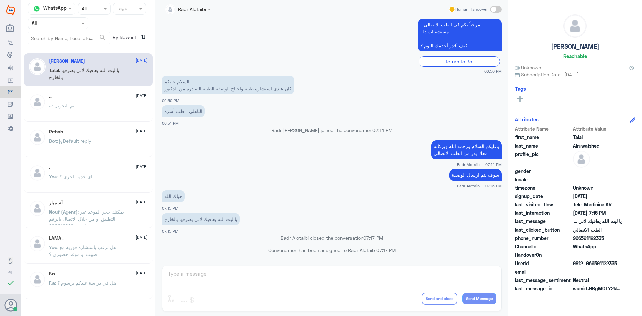
click at [75, 24] on div at bounding box center [57, 23] width 59 height 8
click at [71, 46] on div "Unassigned" at bounding box center [58, 52] width 60 height 15
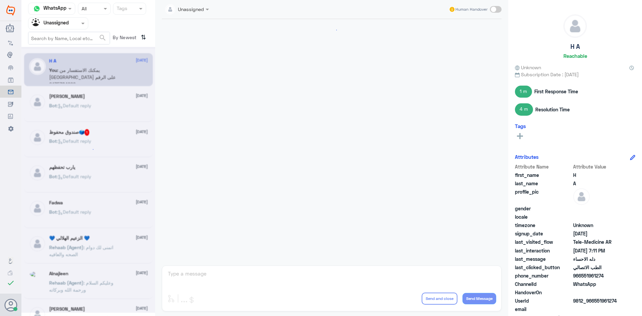
scroll to position [232, 0]
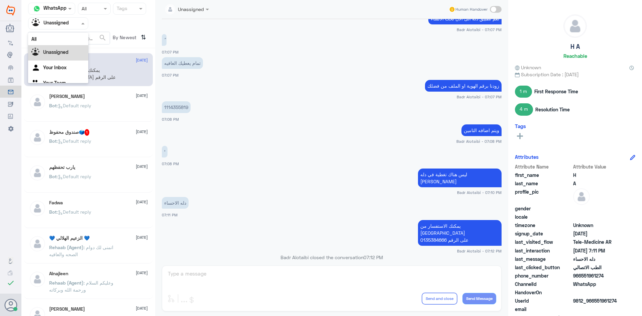
click at [76, 24] on div at bounding box center [57, 23] width 59 height 8
click at [71, 38] on div "All" at bounding box center [58, 39] width 60 height 12
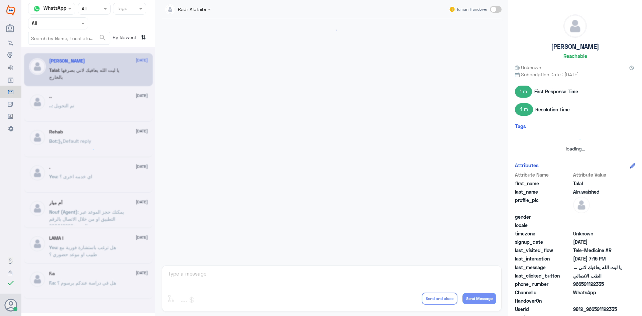
scroll to position [152, 0]
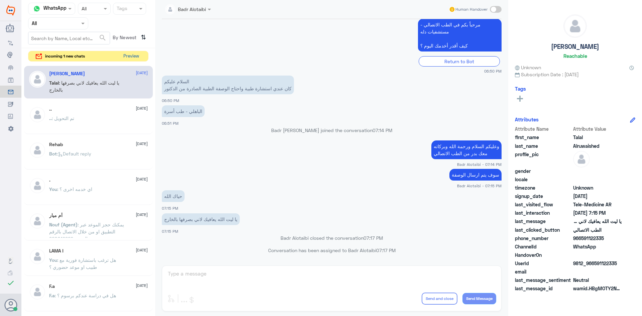
click at [130, 58] on button "Preview" at bounding box center [131, 56] width 21 height 10
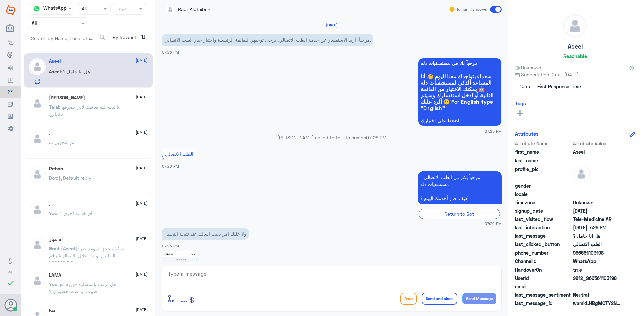
scroll to position [106, 0]
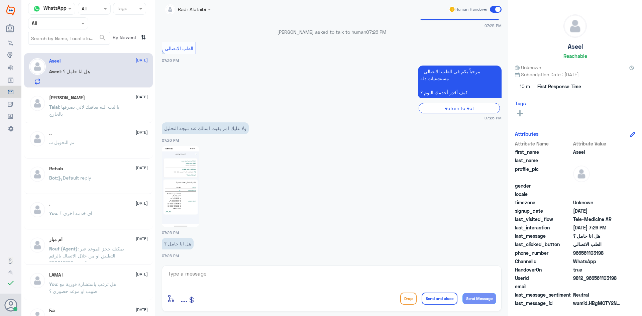
drag, startPoint x: 621, startPoint y: 279, endPoint x: 595, endPoint y: 279, distance: 26.1
click at [595, 279] on span "9812_966561103198" at bounding box center [597, 277] width 48 height 7
copy span "561103198"
click at [303, 275] on textarea at bounding box center [331, 277] width 329 height 16
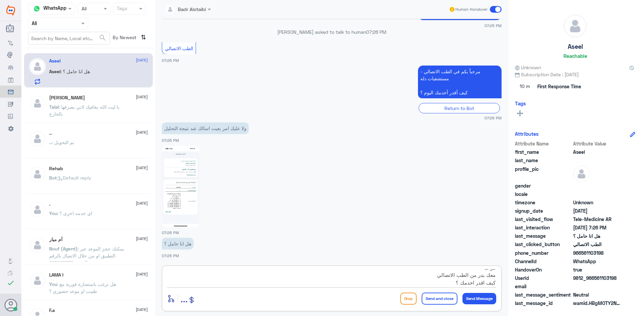
type textarea "مرحبا معك بدر من الطب الاتصالي كيف اقدر اخدمك ؟"
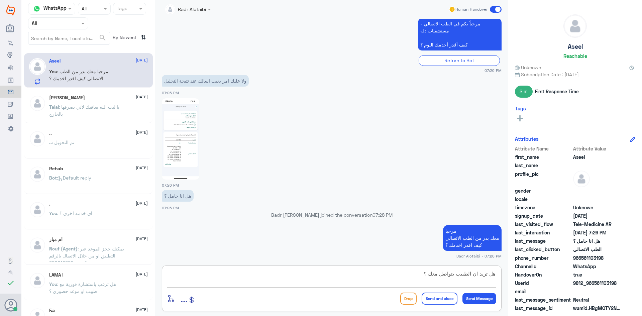
type textarea "هل تريد ان الطبيب يتواصل معك"
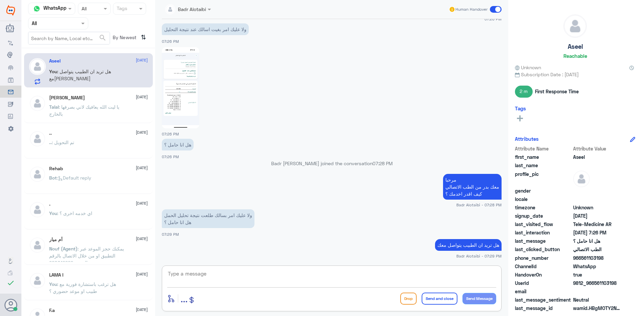
scroll to position [262, 0]
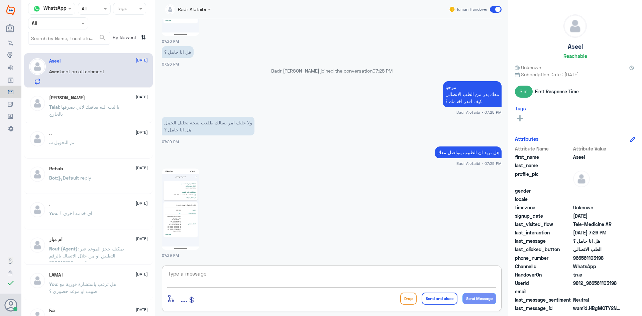
click at [199, 221] on img at bounding box center [180, 208] width 37 height 81
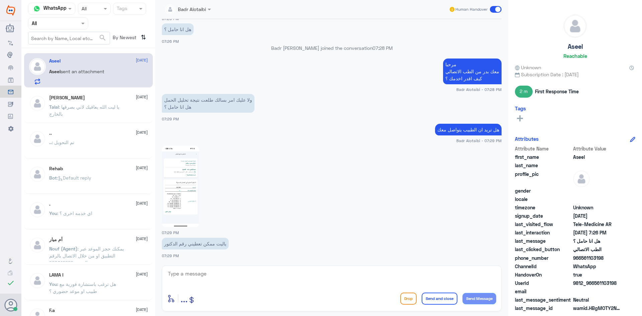
click at [278, 276] on textarea at bounding box center [331, 277] width 329 height 16
type textarea "سوف يتم التواصل معك من قبل الطبيب"
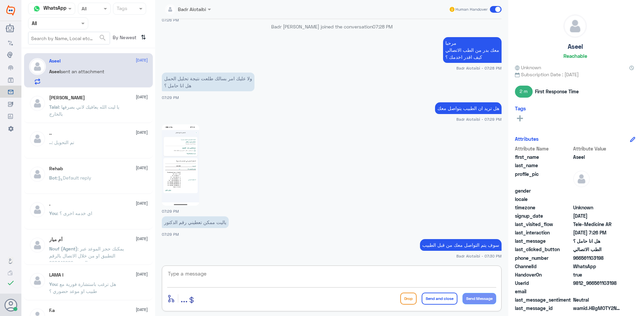
click at [460, 281] on textarea at bounding box center [331, 277] width 329 height 16
type textarea "أي خدمه أخرى ؟"
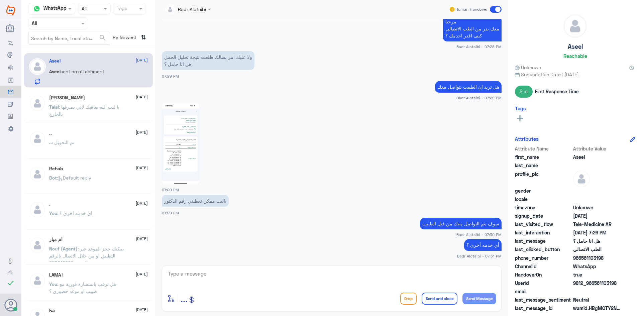
click at [497, 6] on span at bounding box center [496, 9] width 12 height 7
click at [0, 0] on input "checkbox" at bounding box center [0, 0] width 0 height 0
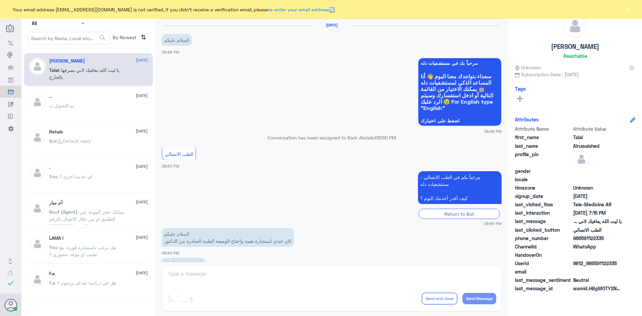
scroll to position [152, 0]
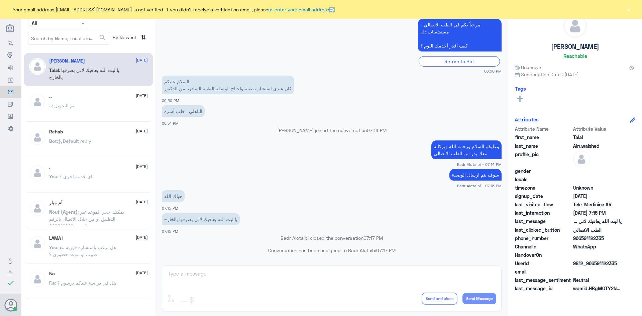
click at [628, 9] on button "×" at bounding box center [628, 9] width 7 height 7
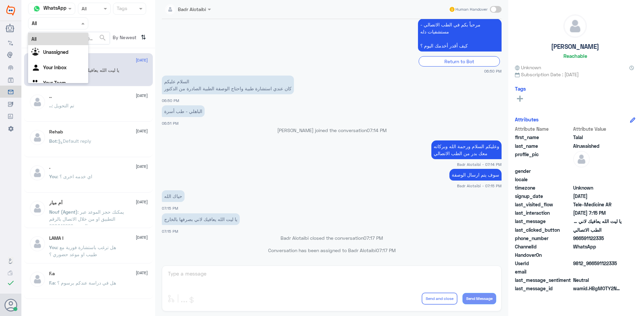
click at [81, 24] on span at bounding box center [84, 23] width 8 height 7
click at [124, 23] on div "Agent Filter All All Unassigned Your Inbox Your Team" at bounding box center [88, 23] width 120 height 12
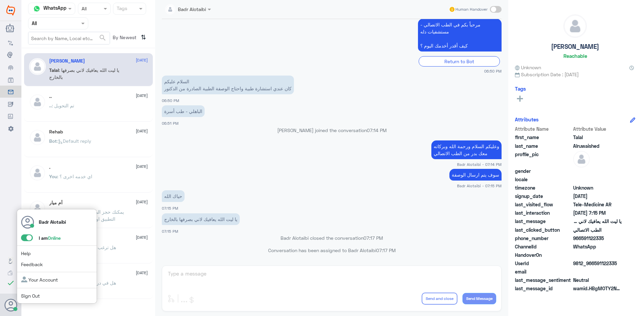
click at [23, 239] on span at bounding box center [27, 237] width 12 height 7
click at [0, 0] on input "checkbox" at bounding box center [0, 0] width 0 height 0
